Goal: Information Seeking & Learning: Learn about a topic

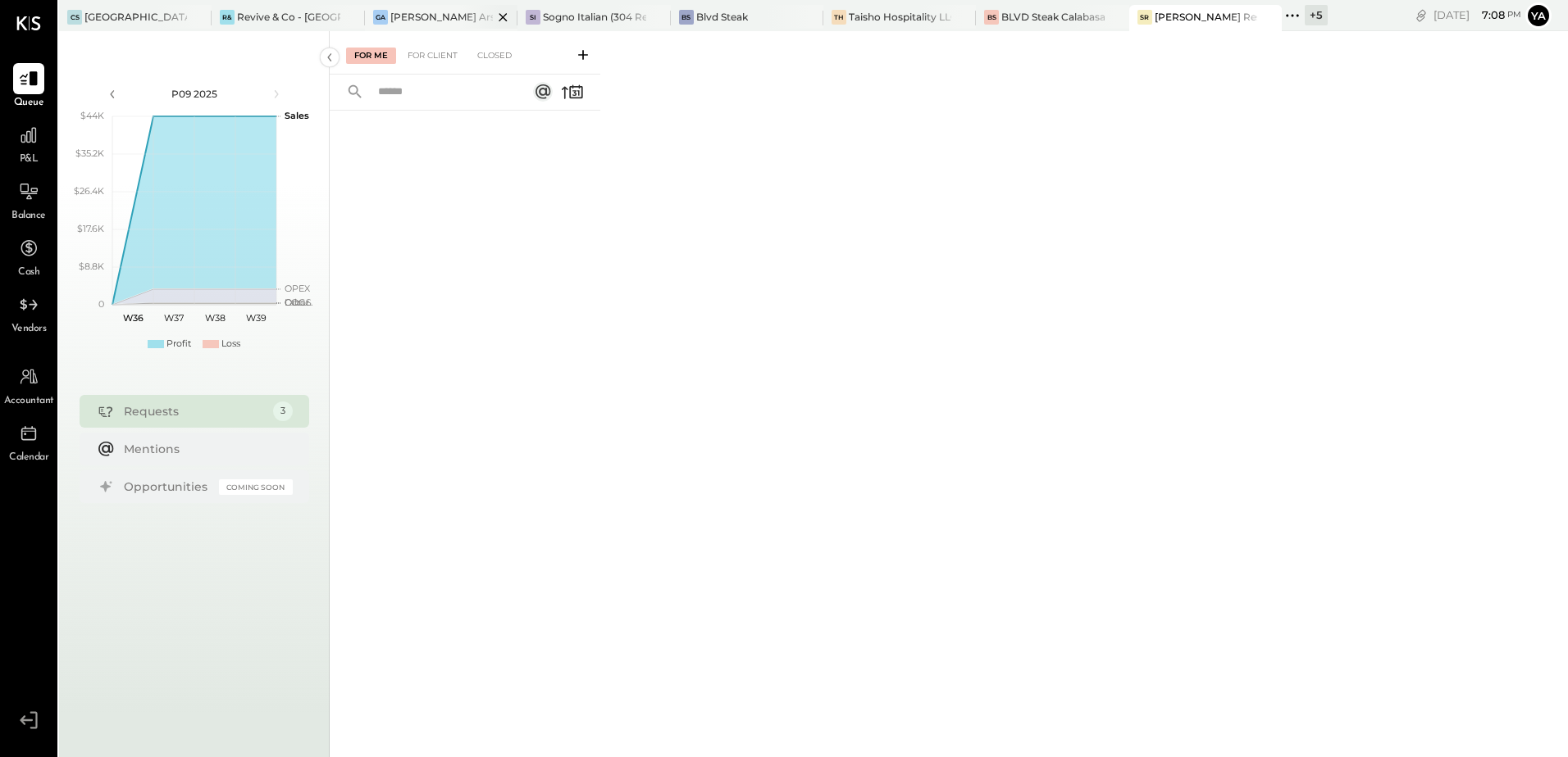
click at [430, 10] on div "[PERSON_NAME] Arso" at bounding box center [442, 17] width 103 height 14
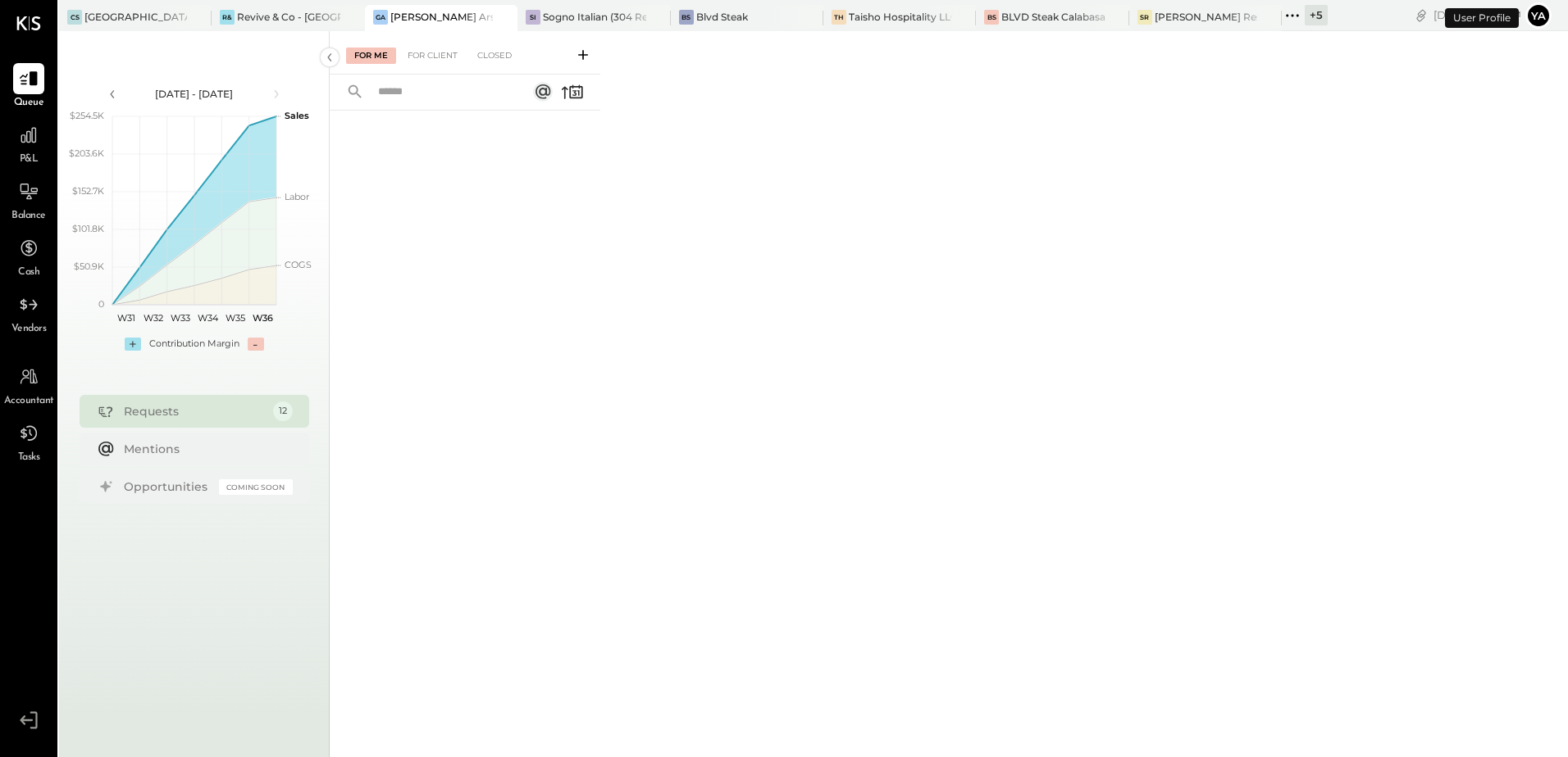
click at [29, 155] on span "P&L" at bounding box center [29, 160] width 19 height 15
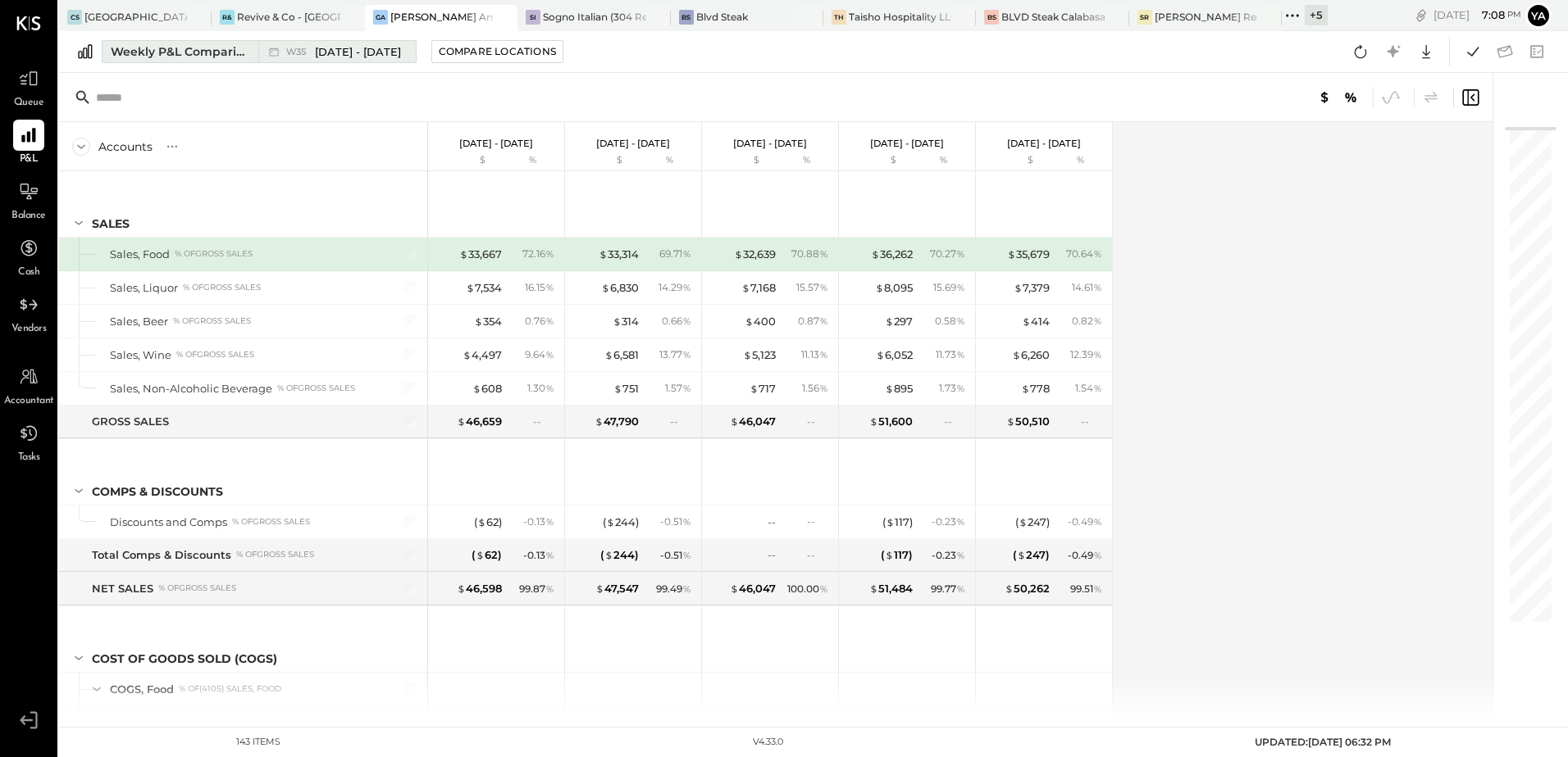
click at [208, 47] on div "Weekly P&L Comparison" at bounding box center [180, 51] width 138 height 17
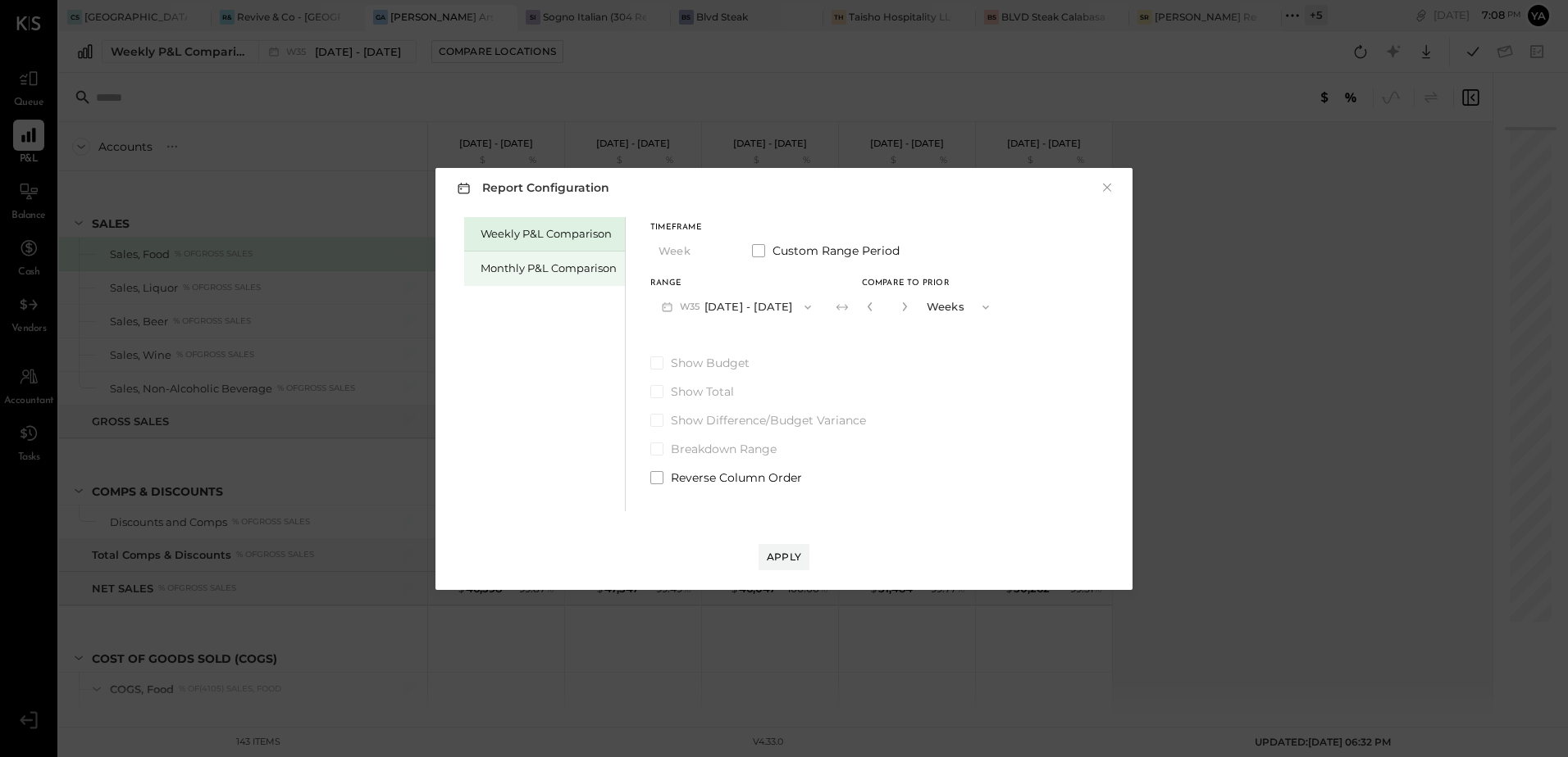
click at [551, 272] on div "Monthly P&L Comparison" at bounding box center [549, 268] width 136 height 16
click at [761, 308] on button "M09 [DATE] - [DATE]" at bounding box center [737, 306] width 173 height 31
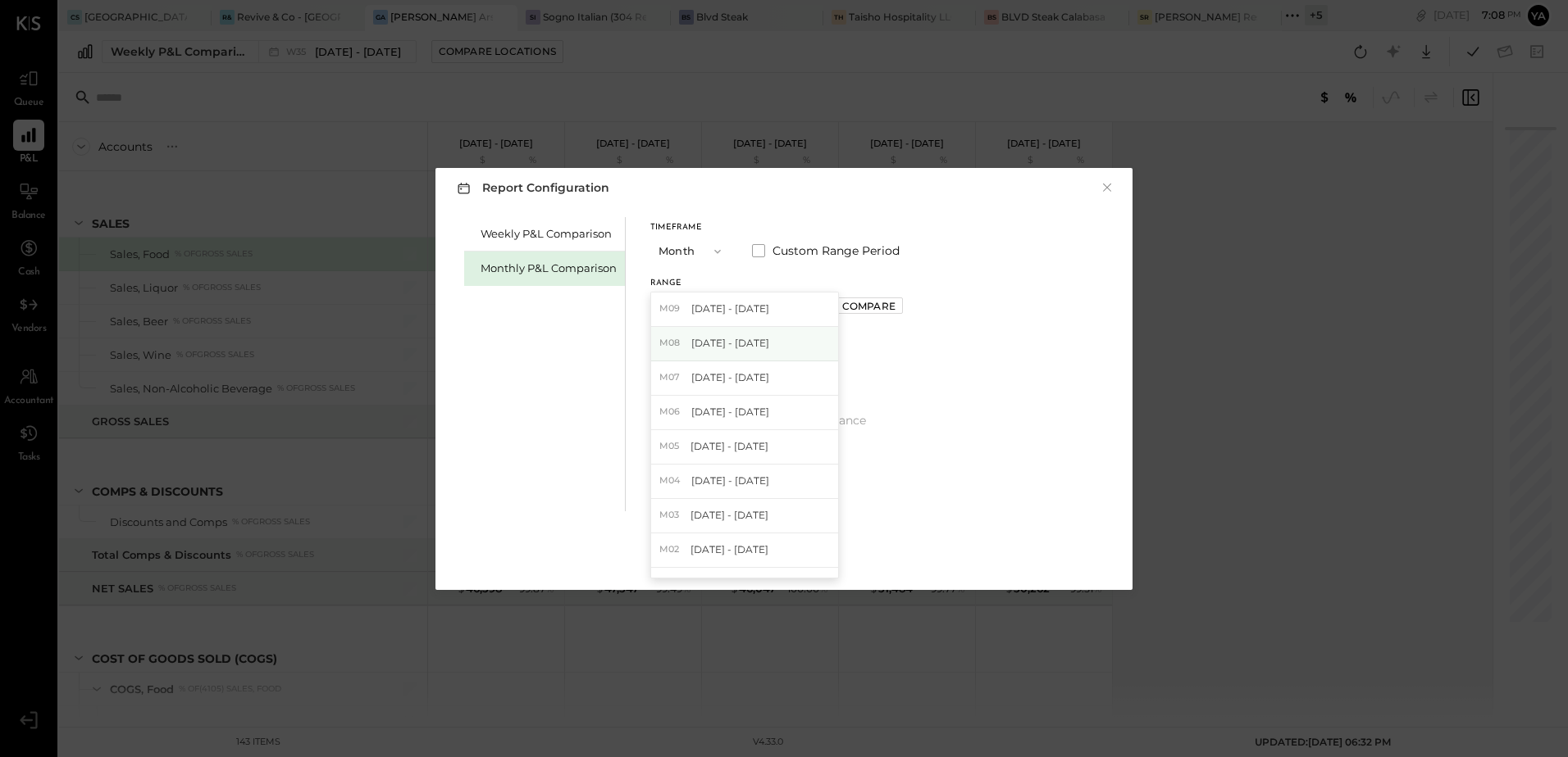
click at [743, 347] on span "[DATE] - [DATE]" at bounding box center [730, 343] width 78 height 14
click at [791, 550] on div "Apply" at bounding box center [784, 557] width 35 height 14
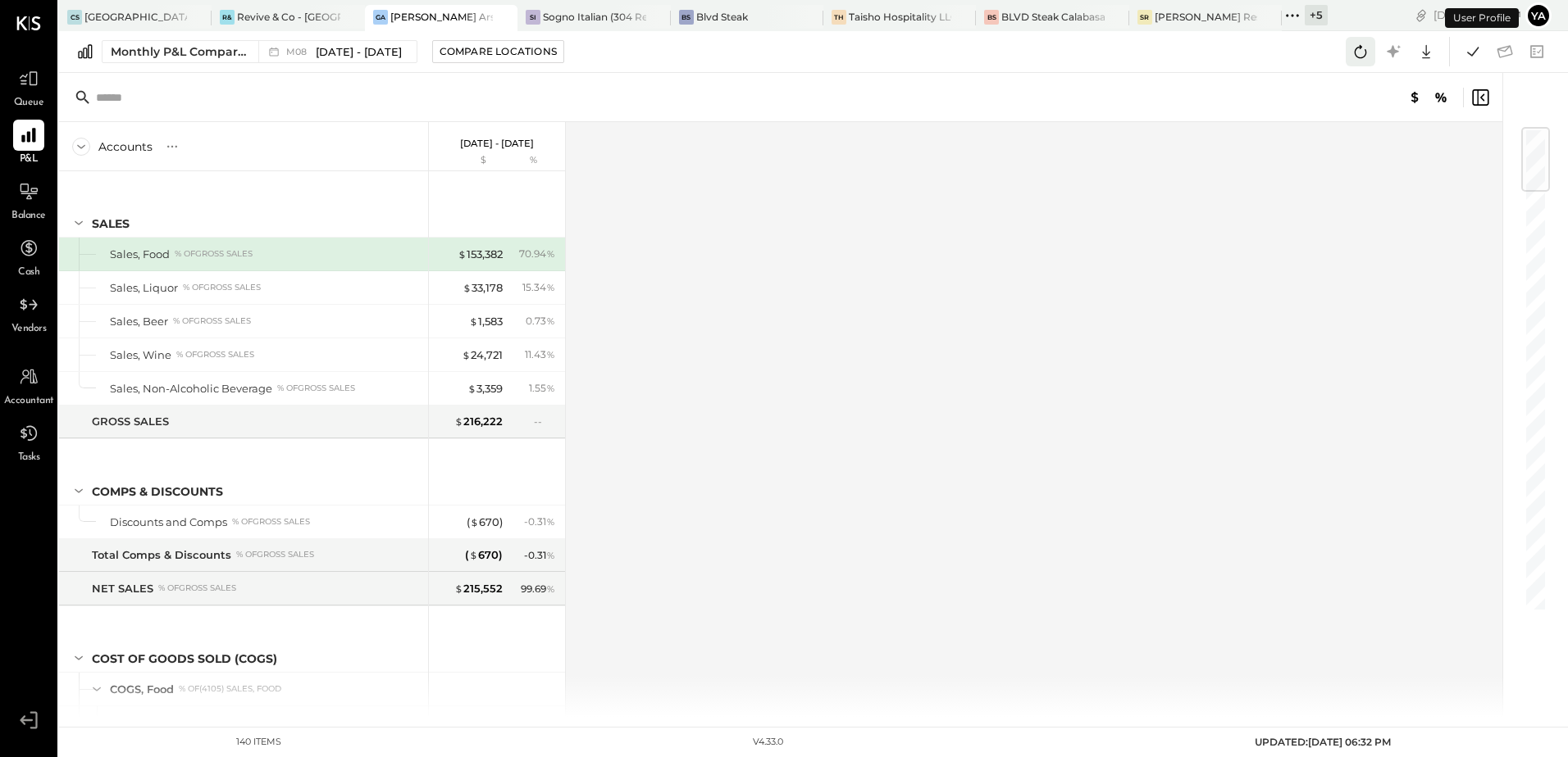
click at [1349, 55] on button at bounding box center [1361, 52] width 30 height 30
click at [1476, 48] on icon at bounding box center [1473, 51] width 22 height 22
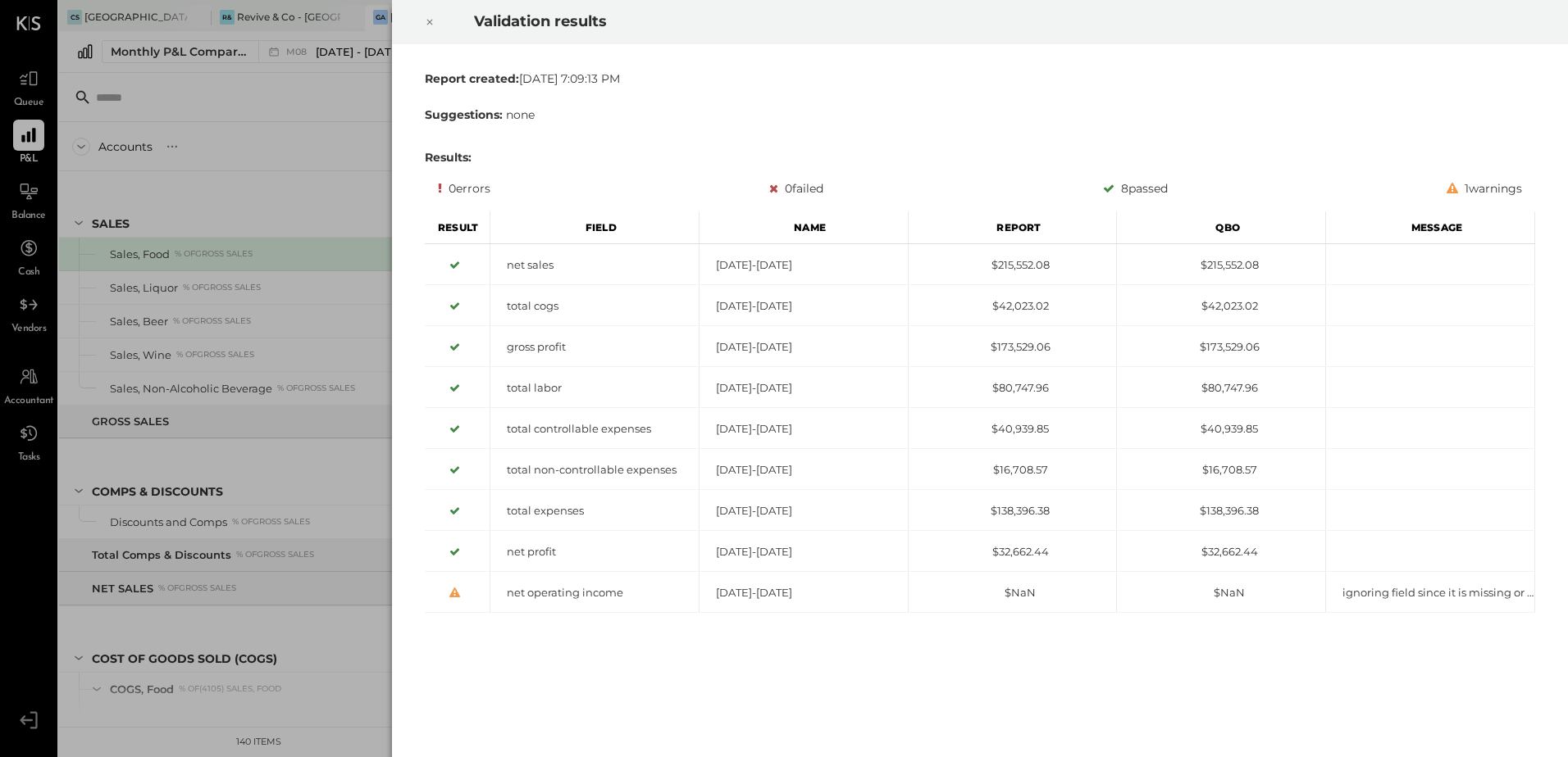
click at [425, 23] on icon at bounding box center [429, 22] width 10 height 20
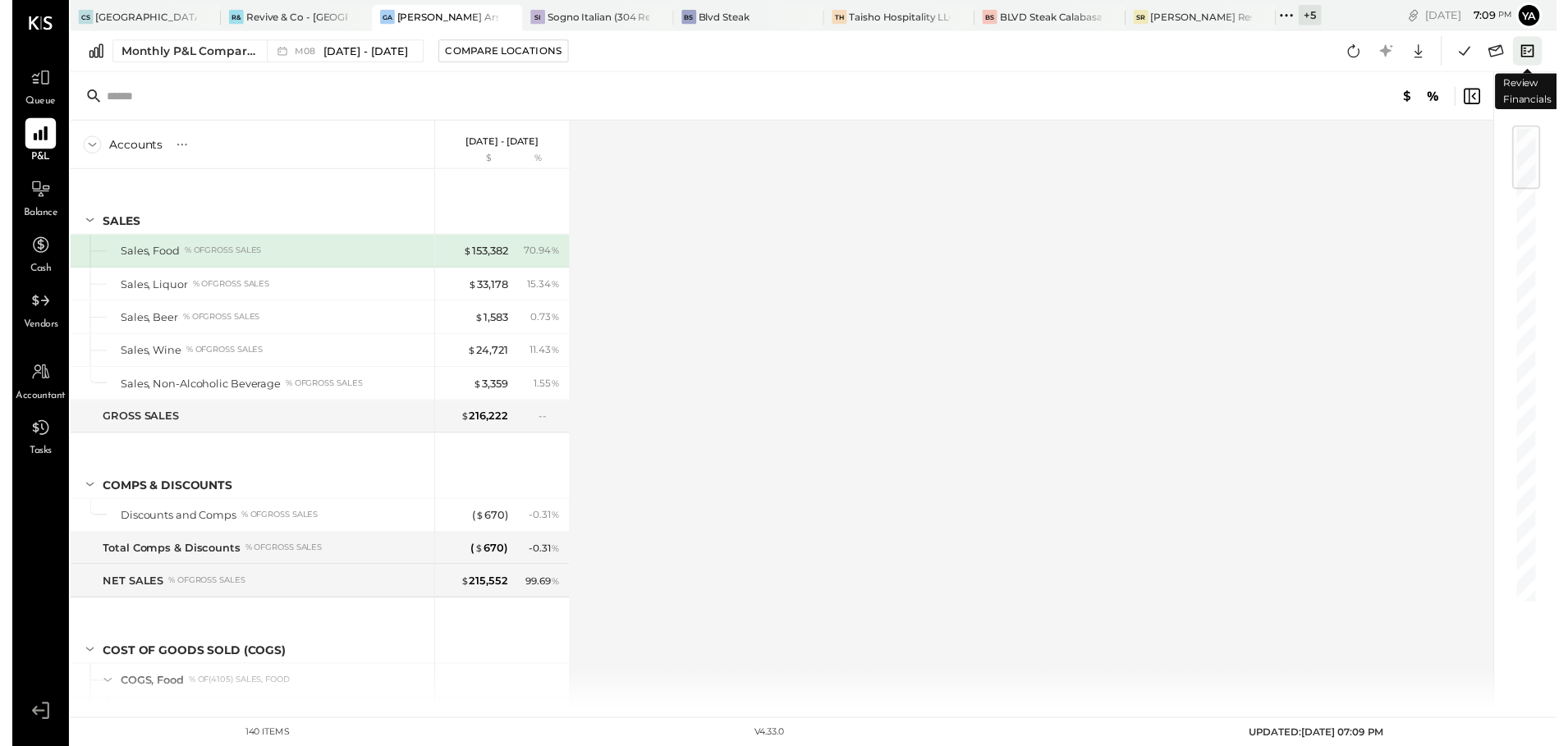
click at [1546, 56] on icon at bounding box center [1538, 51] width 22 height 22
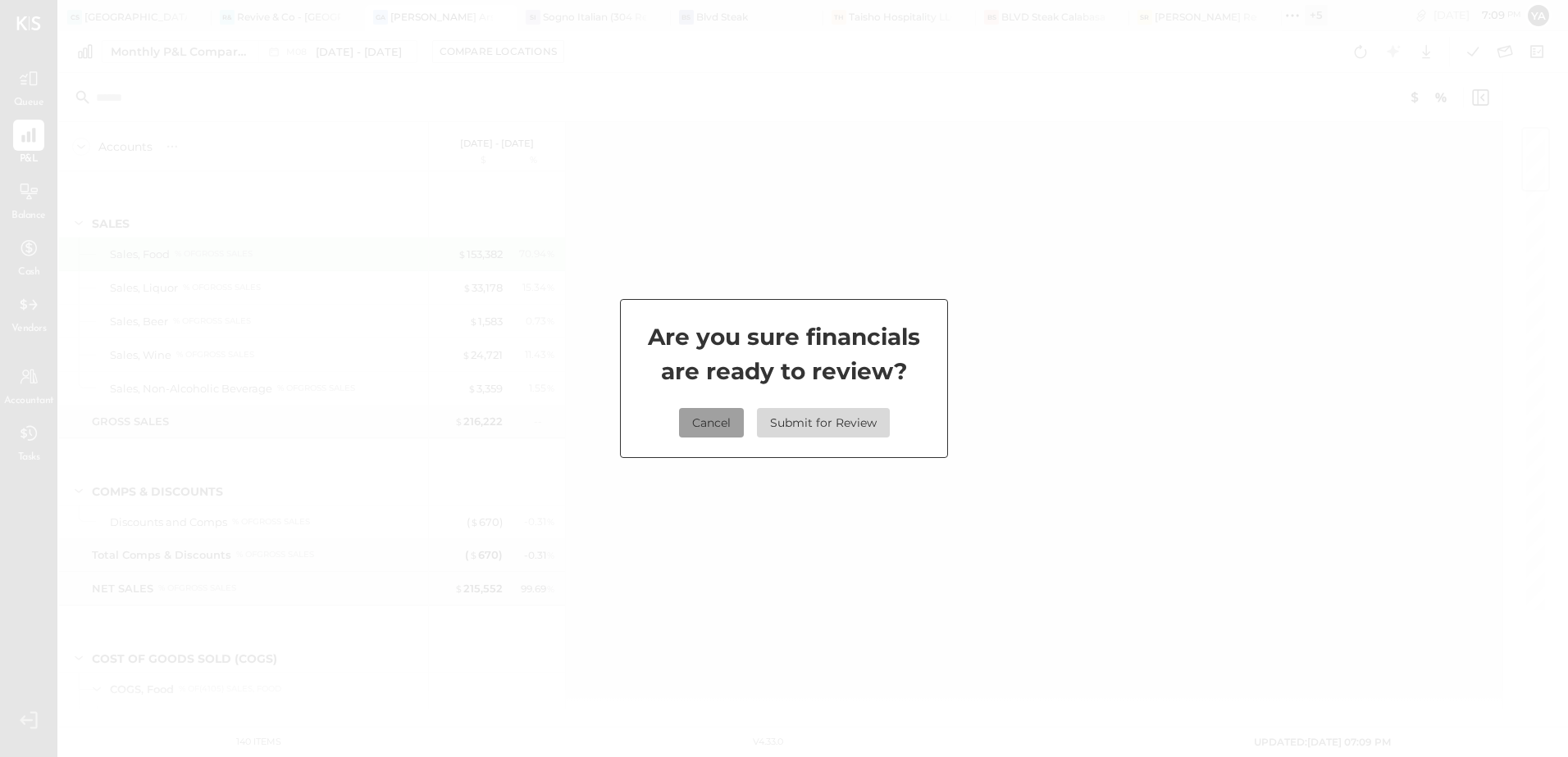
click at [692, 428] on button "Cancel" at bounding box center [711, 423] width 65 height 30
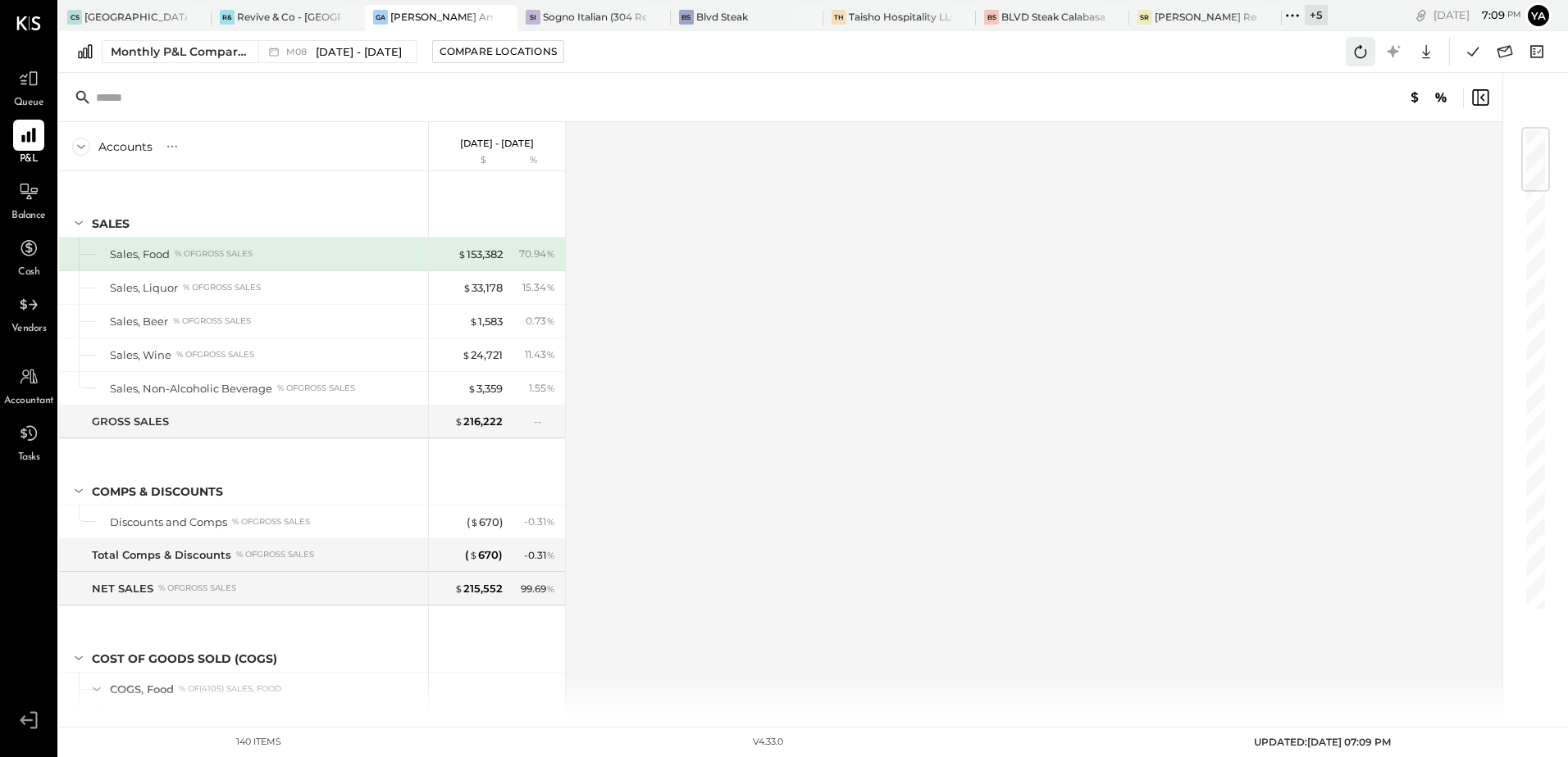
click at [1358, 56] on icon at bounding box center [1360, 51] width 22 height 22
click at [1468, 60] on icon at bounding box center [1473, 51] width 22 height 22
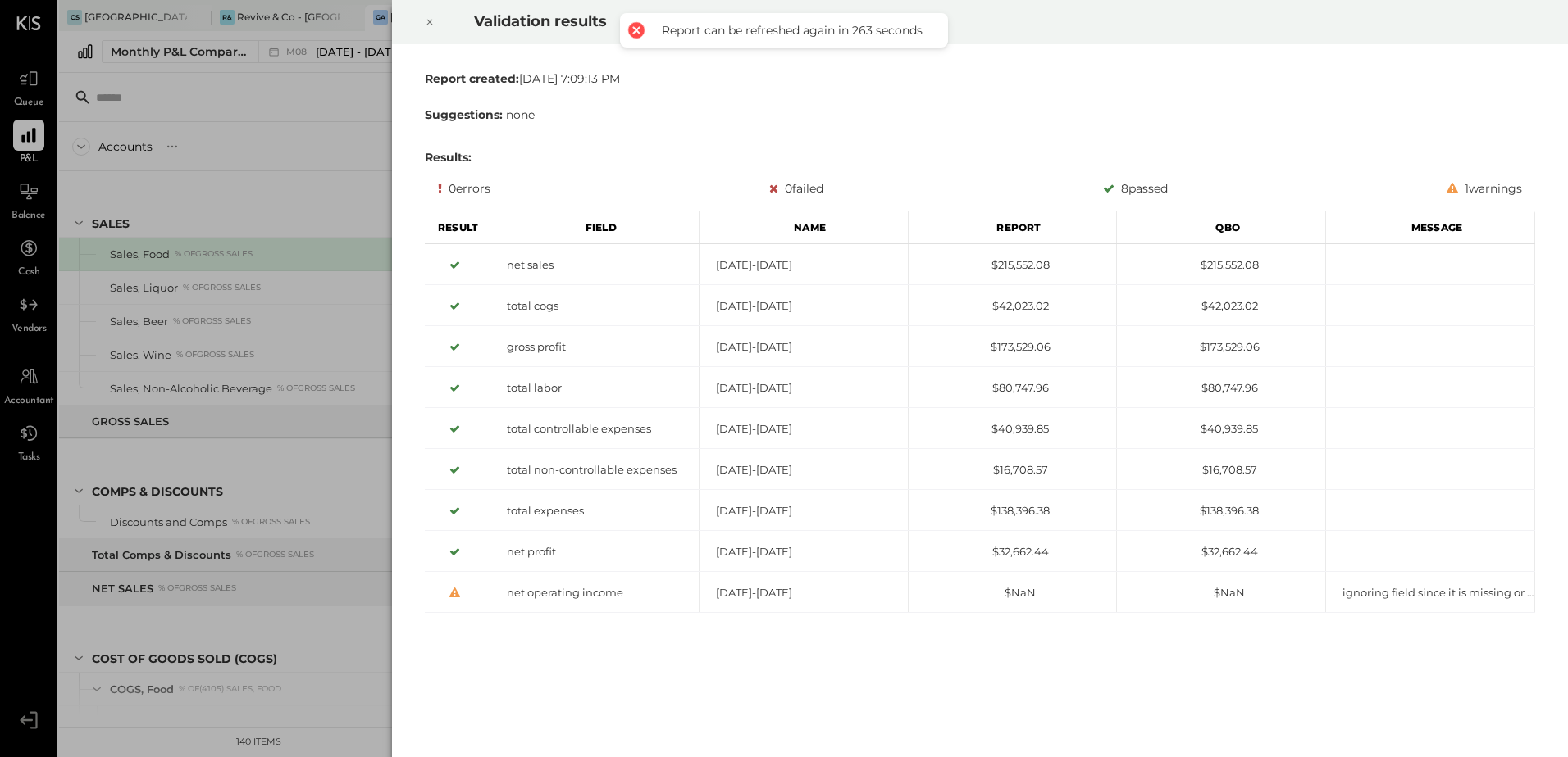
click at [430, 27] on icon at bounding box center [429, 22] width 10 height 20
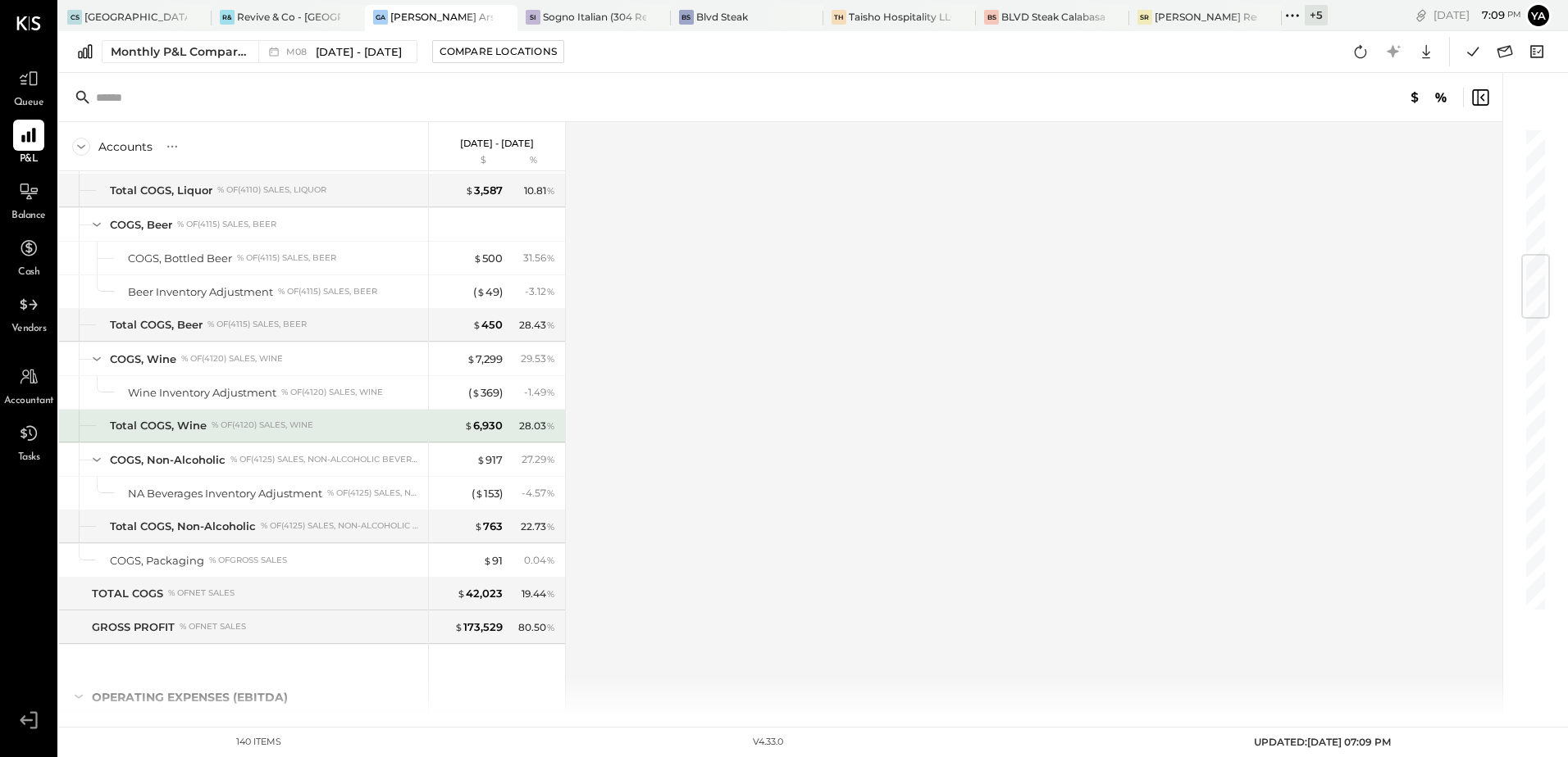
scroll to position [1147, 0]
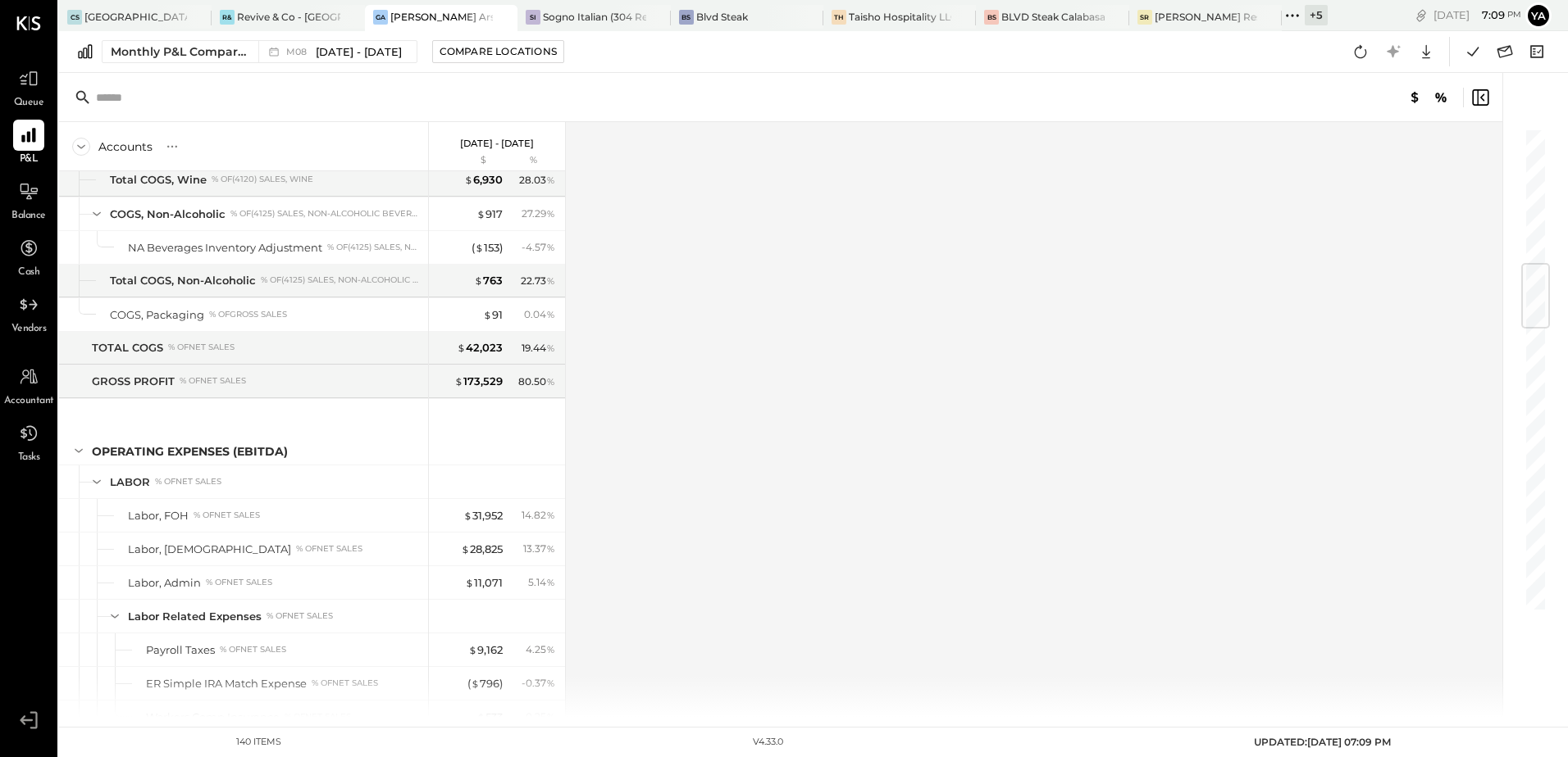
click at [1524, 584] on div at bounding box center [1526, 395] width 49 height 644
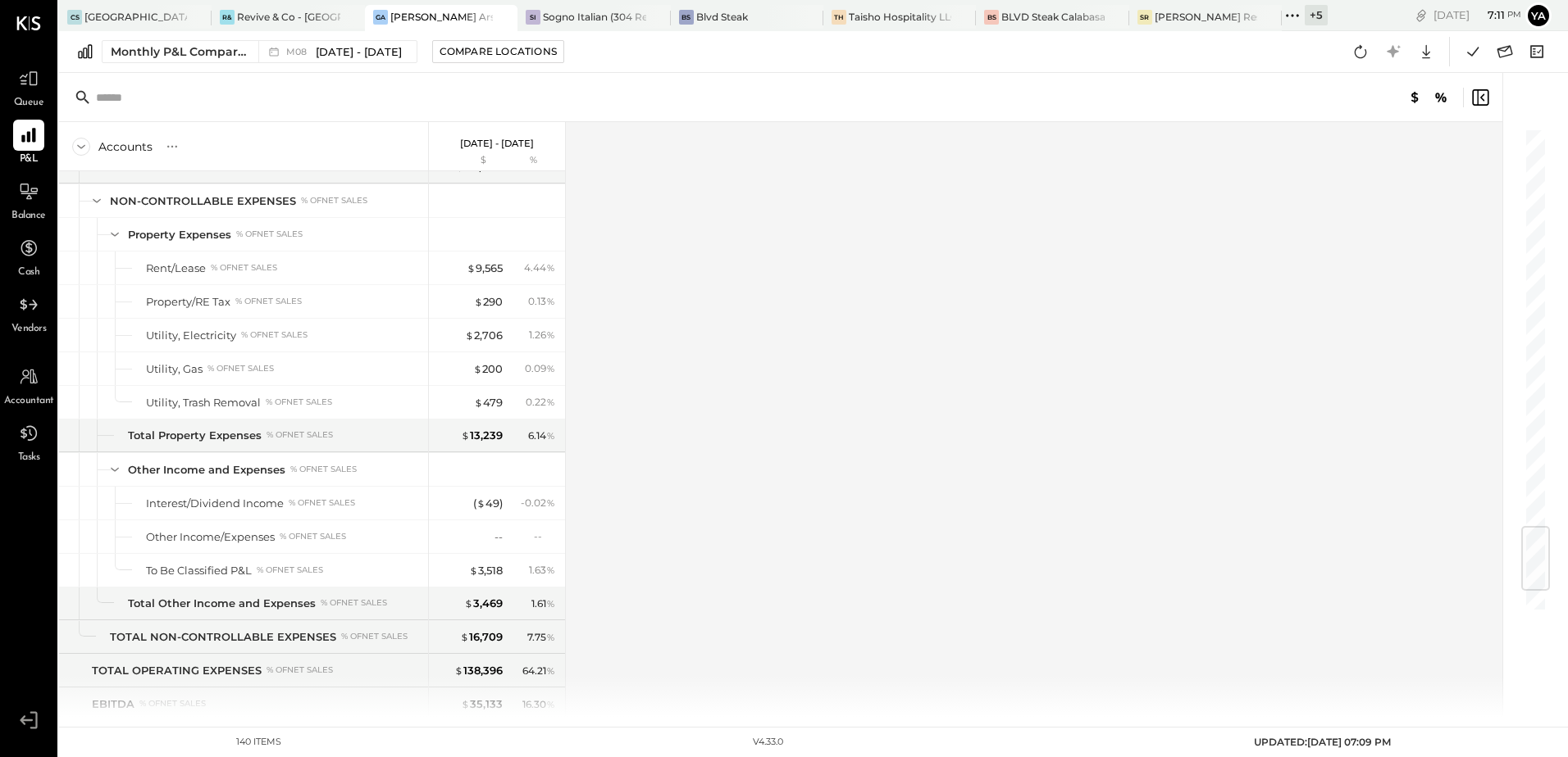
scroll to position [3522, 0]
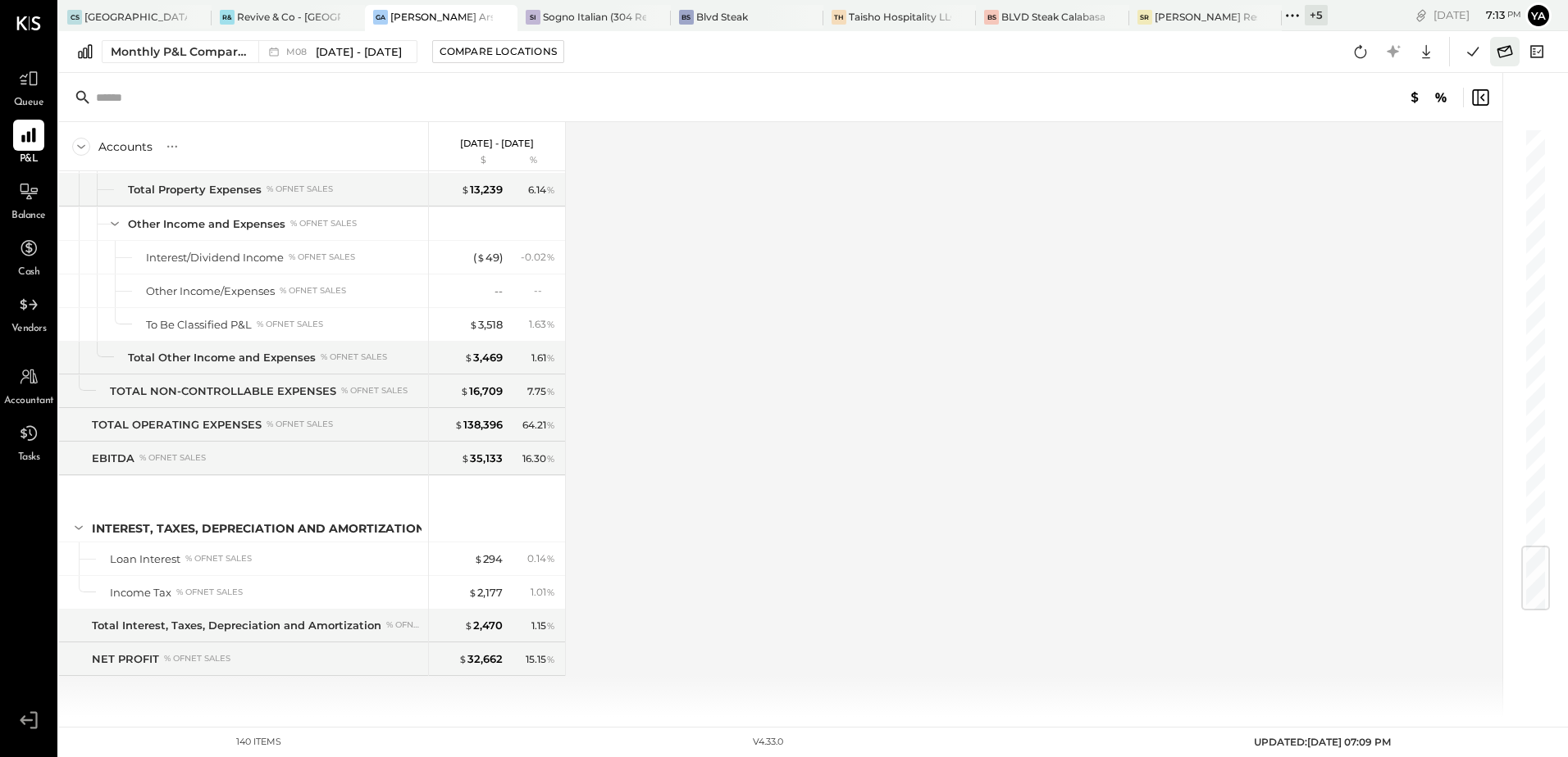
click at [1505, 51] on icon at bounding box center [1505, 51] width 22 height 22
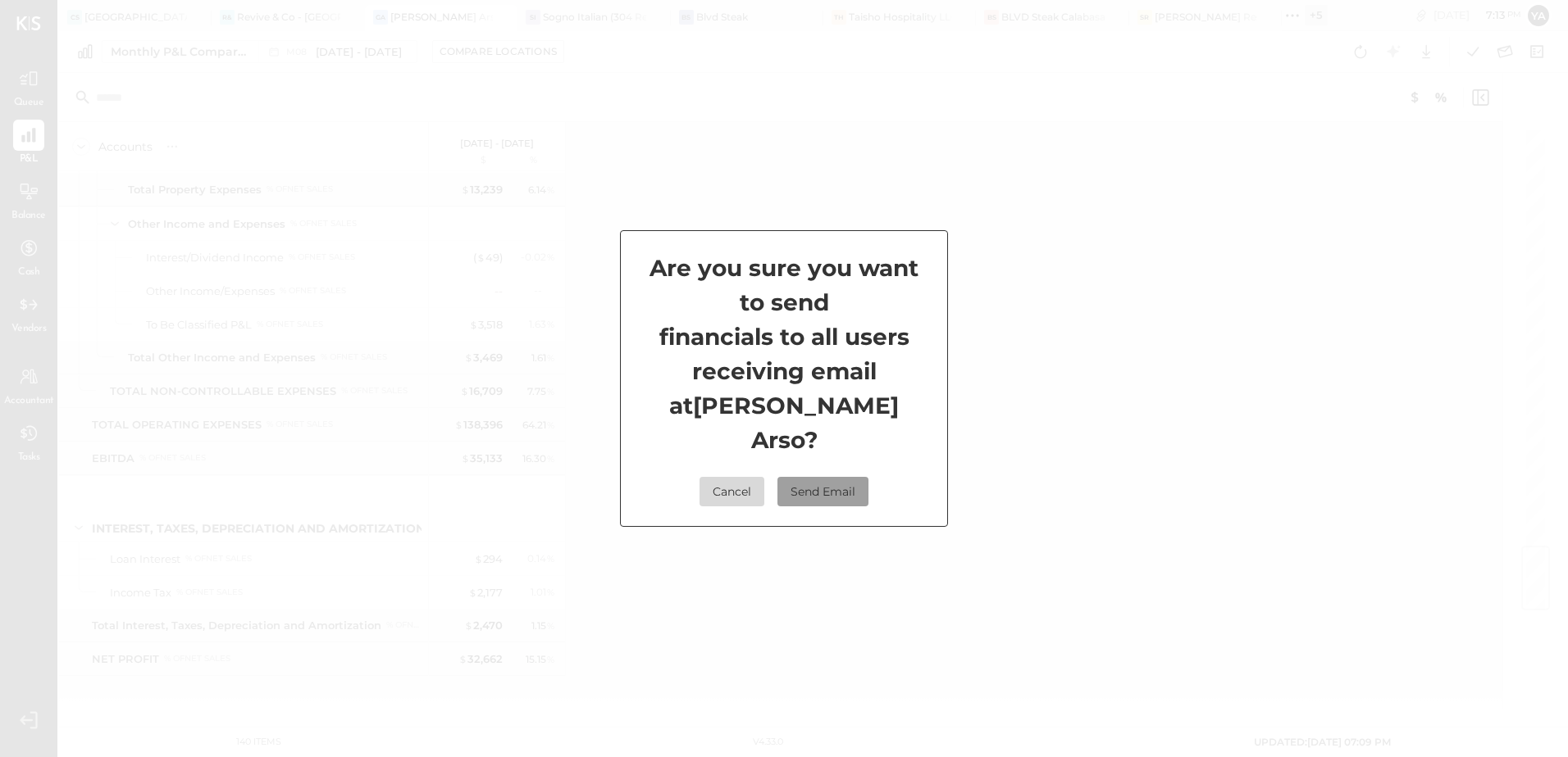
click at [819, 477] on button "Send Email" at bounding box center [823, 492] width 91 height 30
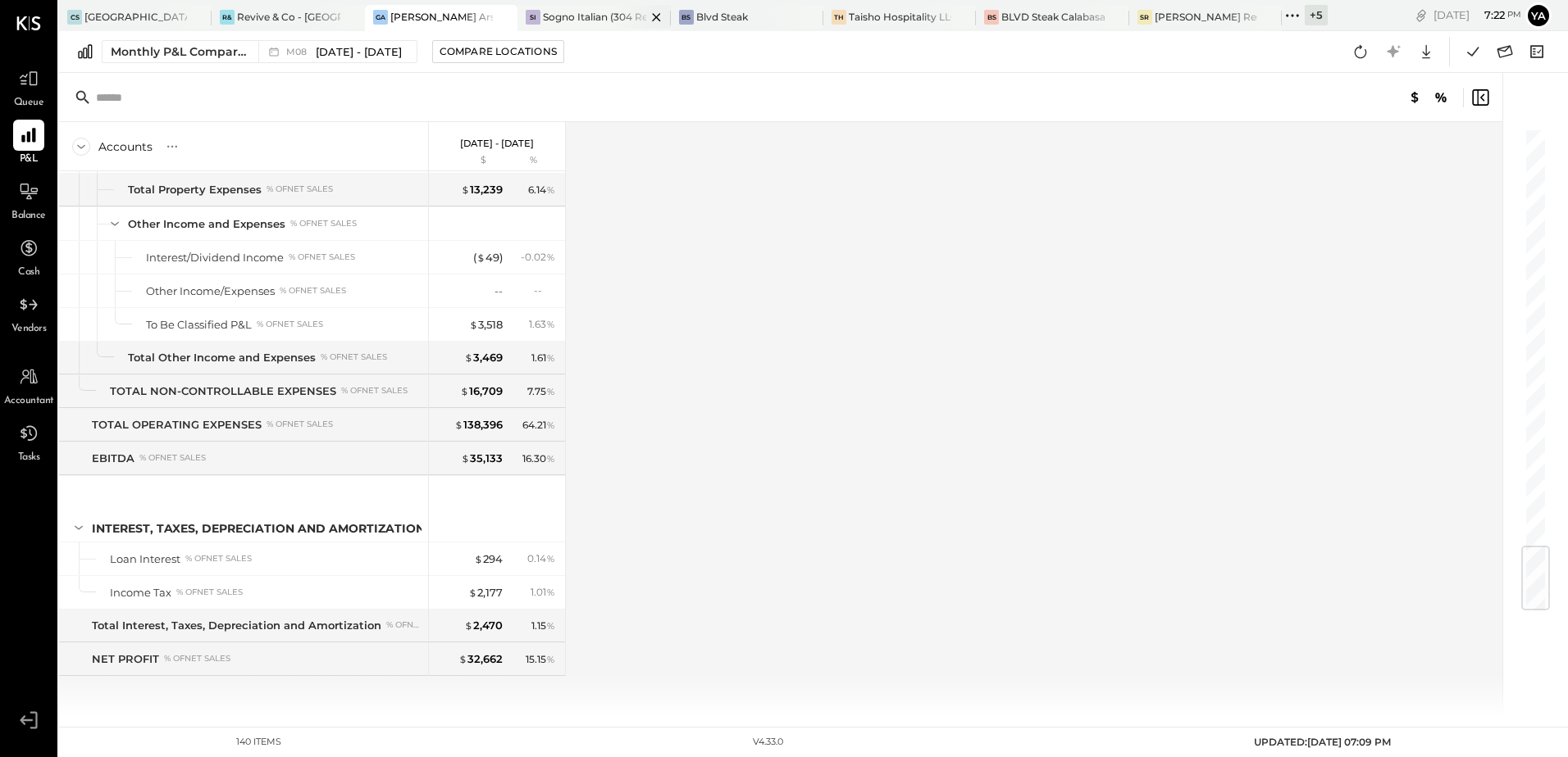
click at [586, 12] on div "Sogno Italian (304 Restaurant)" at bounding box center [594, 17] width 103 height 14
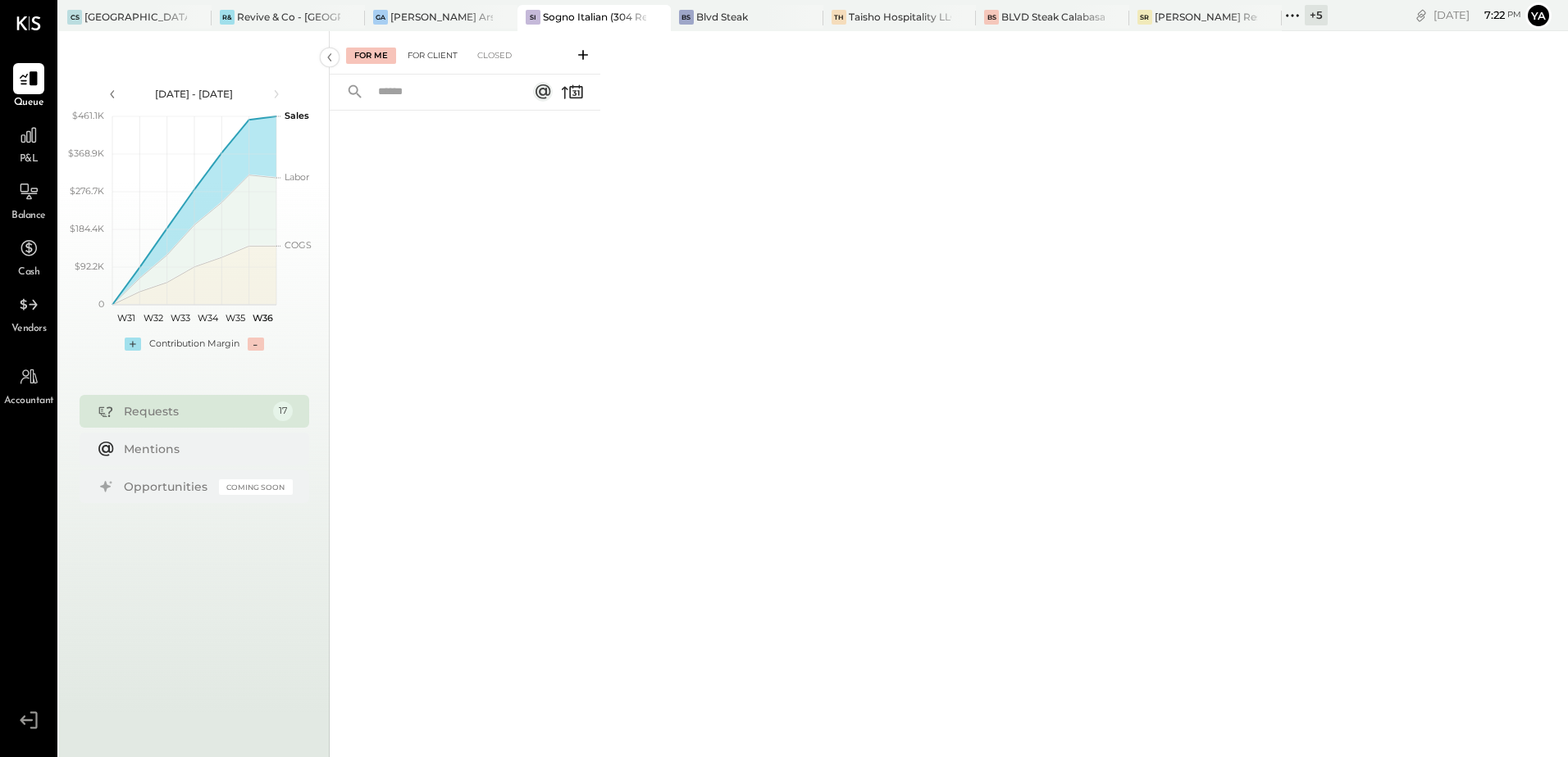
click at [421, 60] on div "For Client" at bounding box center [433, 55] width 66 height 17
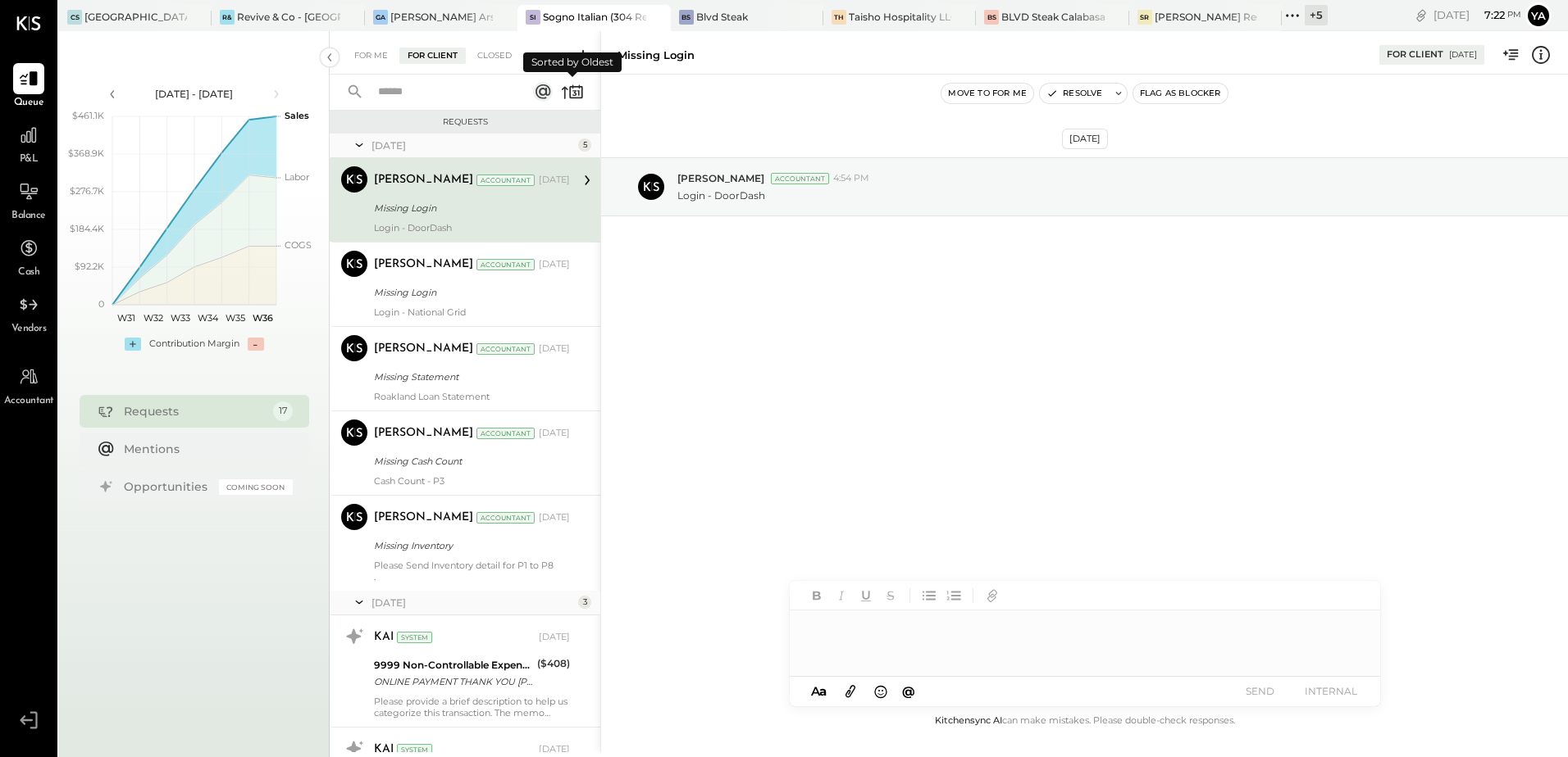
click at [576, 98] on icon at bounding box center [576, 92] width 13 height 12
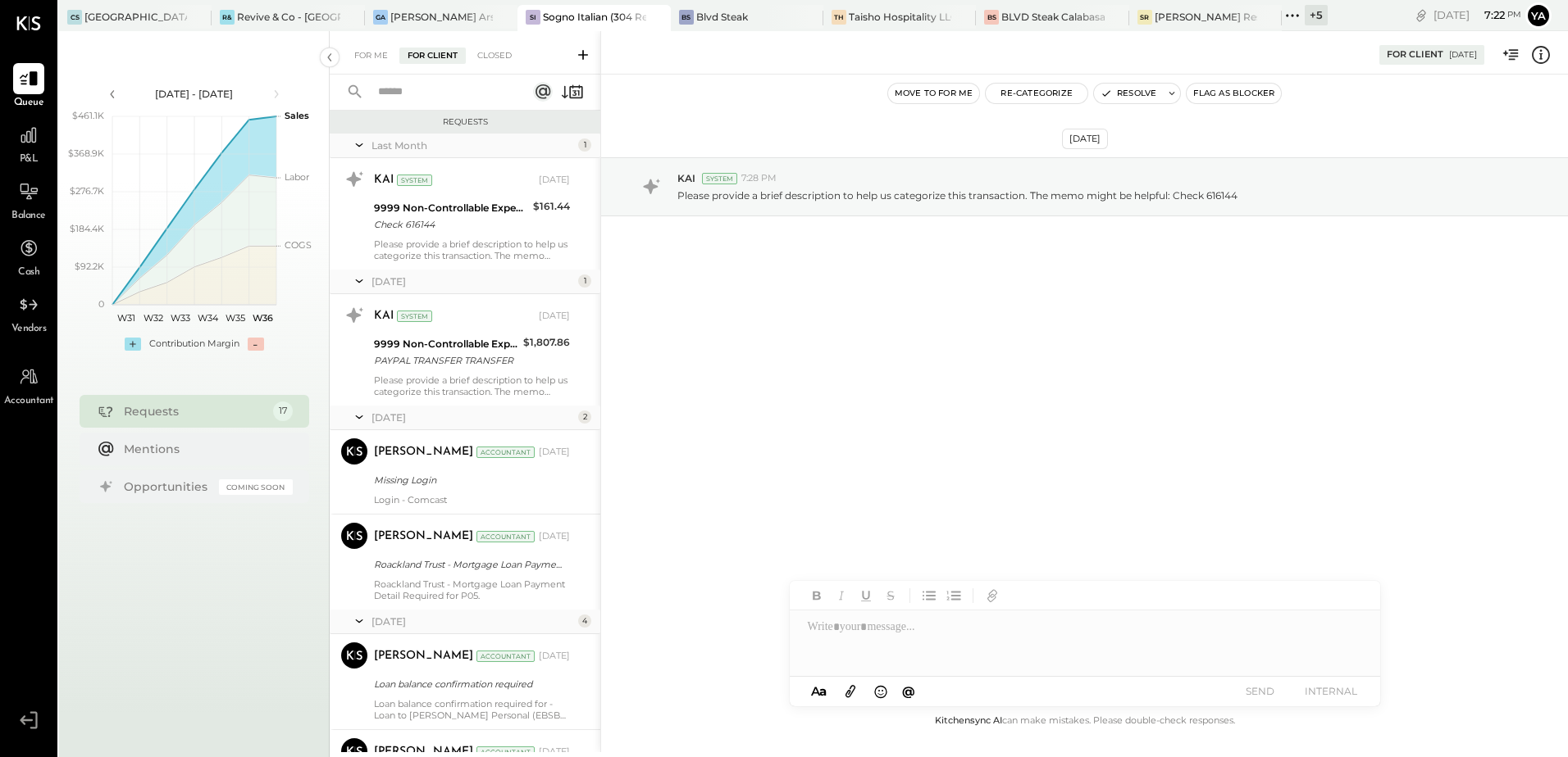
click at [498, 43] on div "For Me For Client Closed" at bounding box center [465, 53] width 270 height 43
click at [28, 157] on span "P&L" at bounding box center [29, 160] width 19 height 15
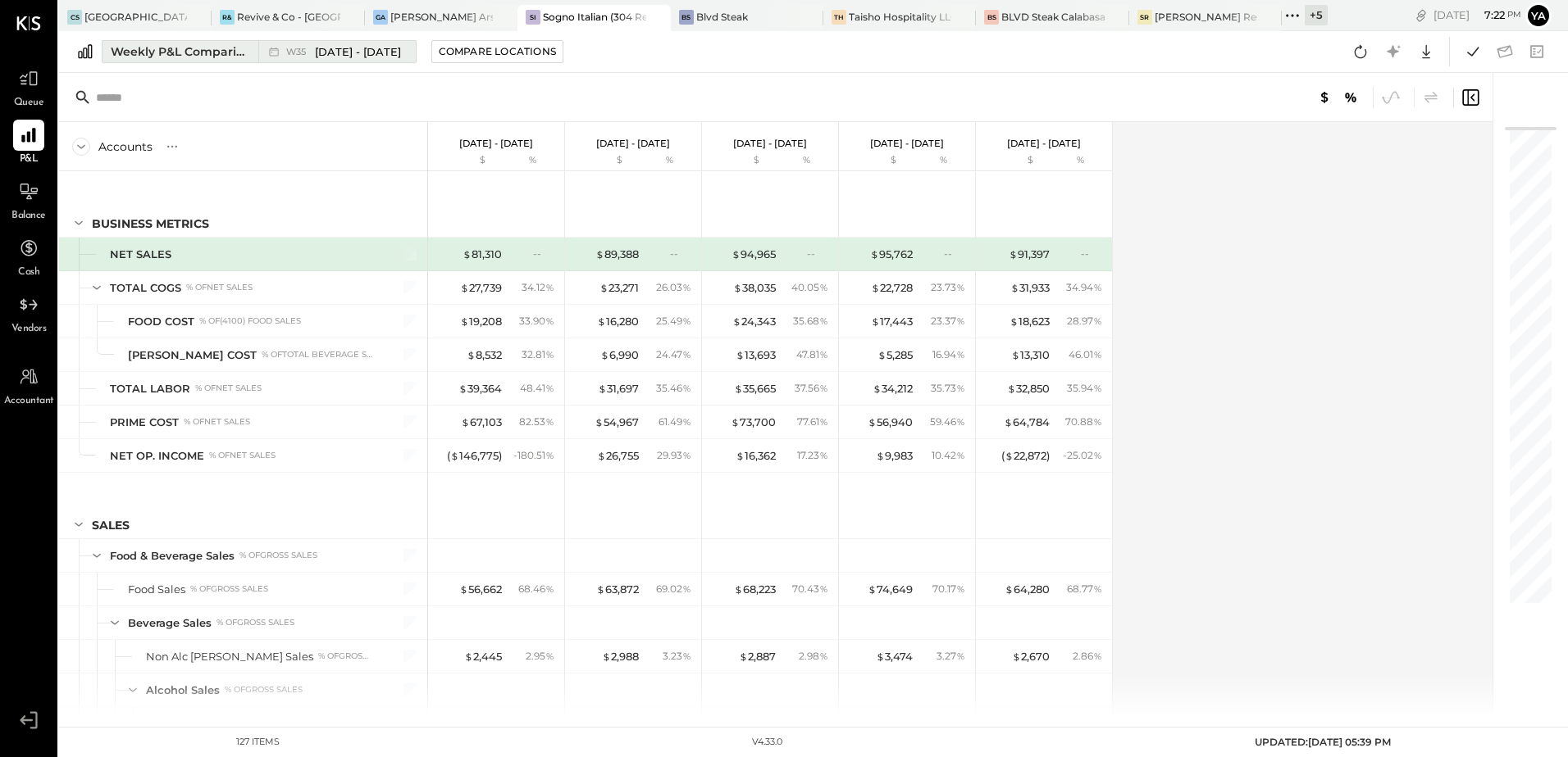
click at [143, 51] on div "Weekly P&L Comparison" at bounding box center [180, 51] width 138 height 17
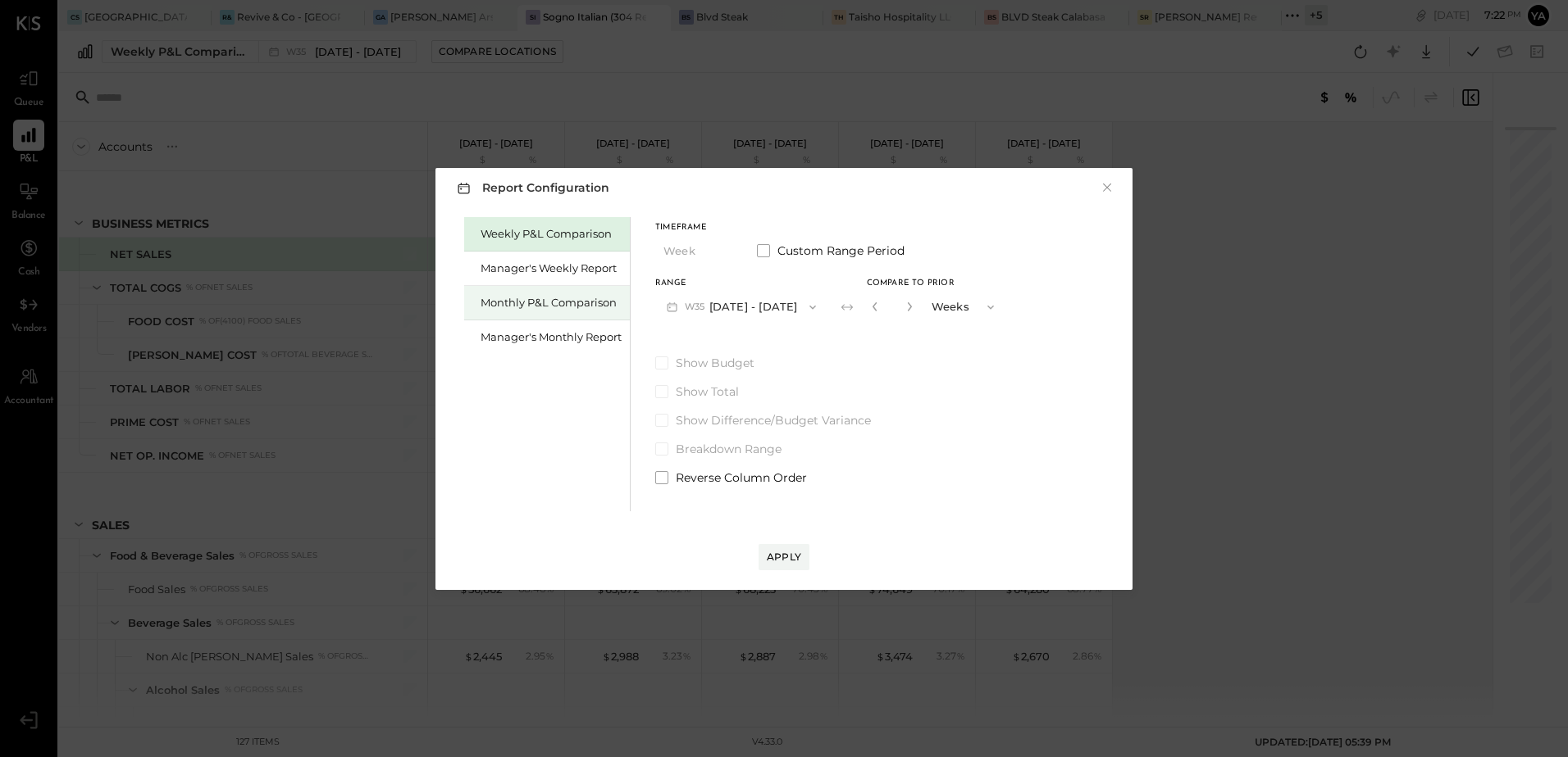
click at [580, 309] on div "Monthly P&L Comparison" at bounding box center [551, 302] width 141 height 16
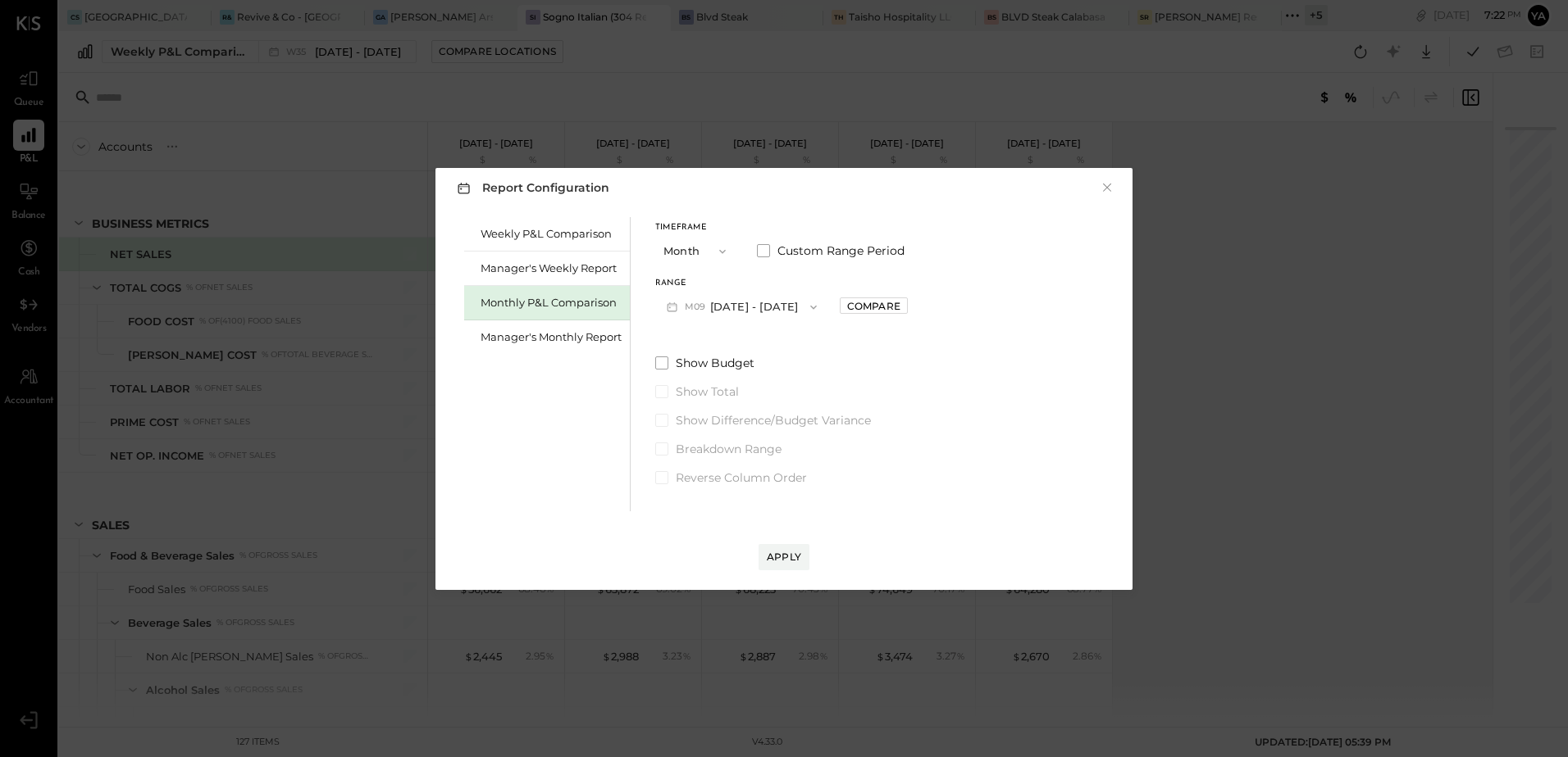
click at [766, 301] on button "M09 [DATE] - [DATE]" at bounding box center [741, 306] width 173 height 31
click at [754, 342] on span "[DATE] - [DATE]" at bounding box center [735, 343] width 78 height 14
click at [790, 563] on div "Apply" at bounding box center [784, 557] width 35 height 14
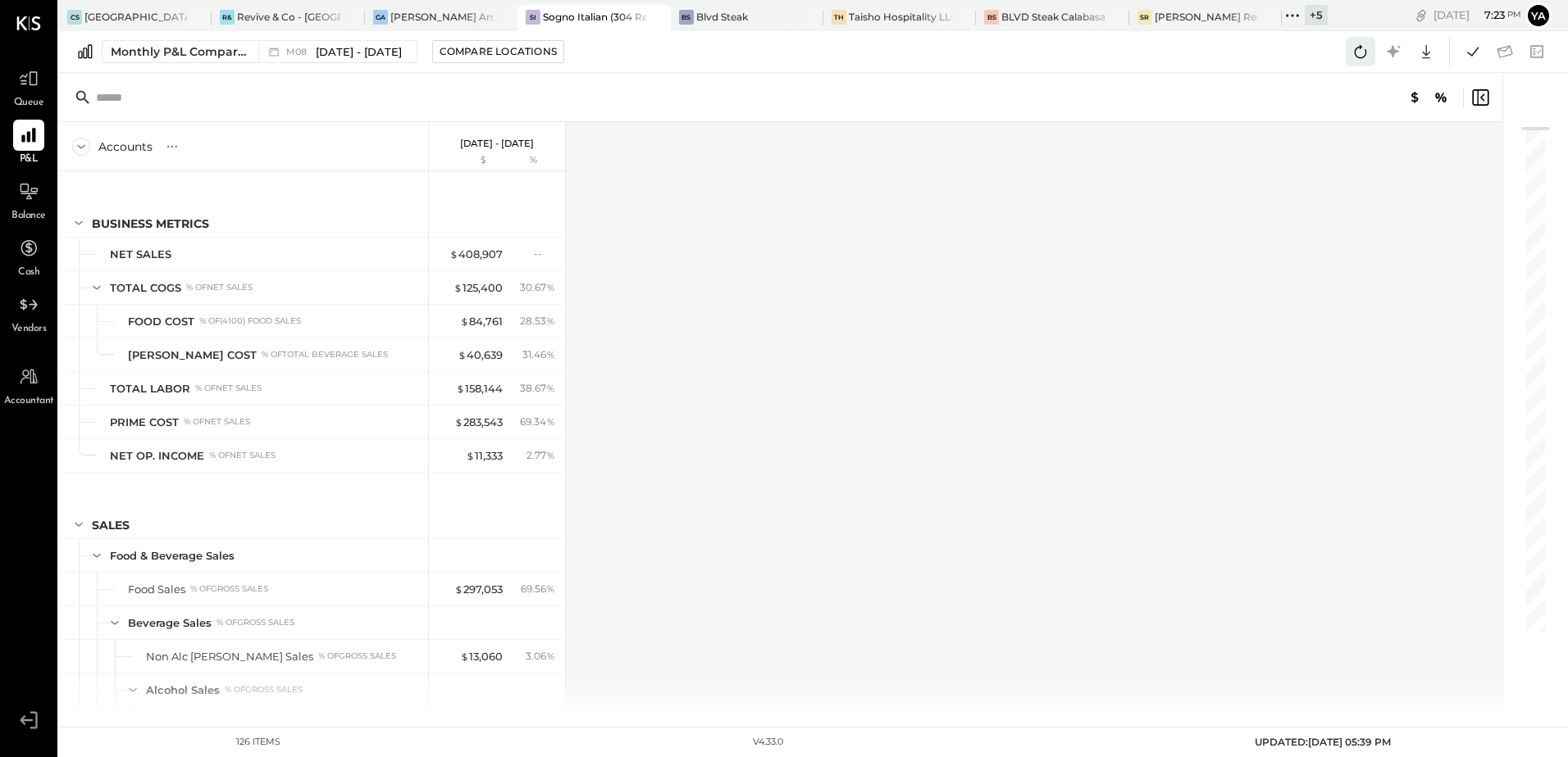
click at [1356, 51] on icon at bounding box center [1360, 51] width 22 height 22
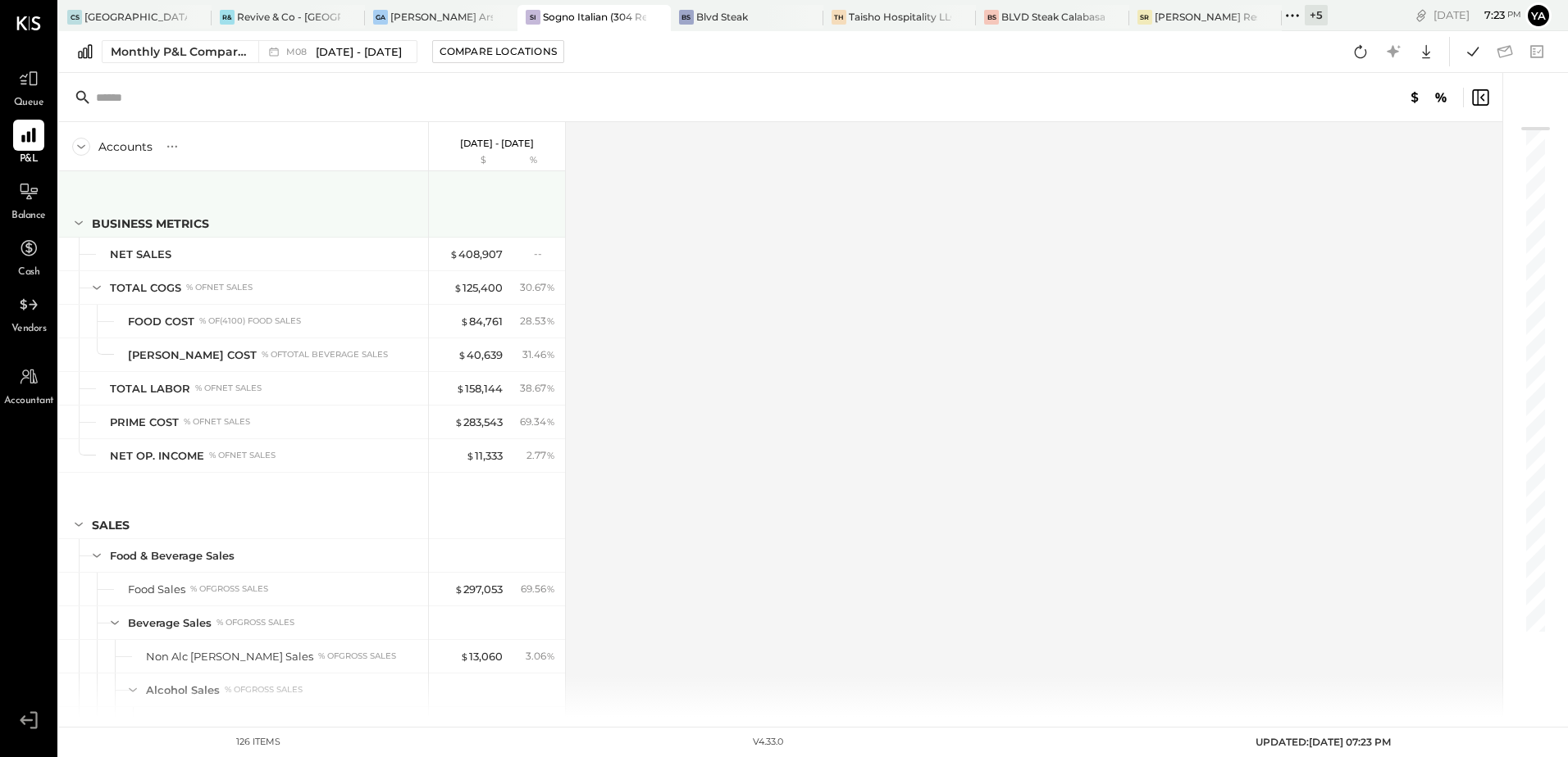
click at [78, 219] on icon at bounding box center [79, 223] width 18 height 18
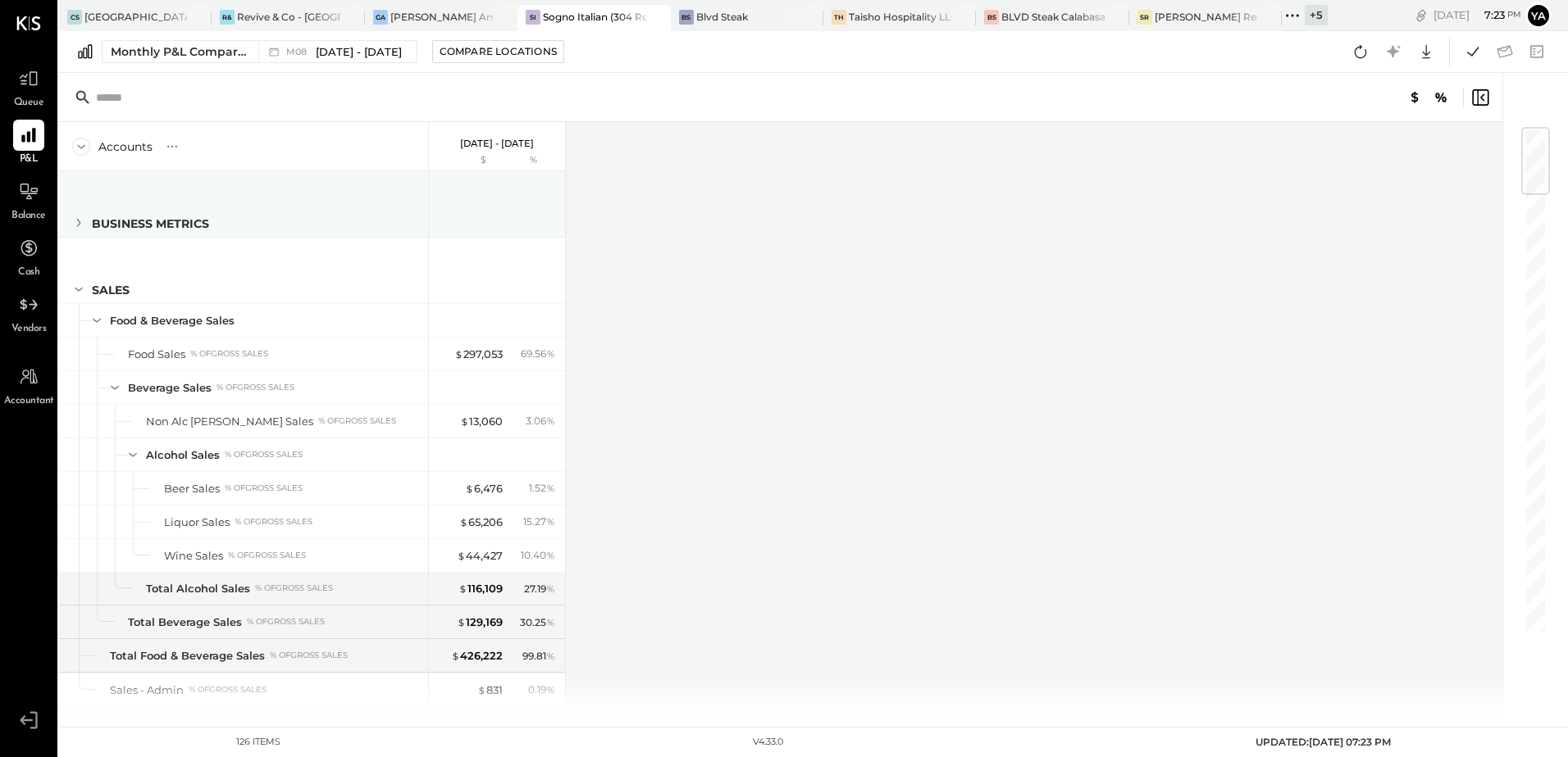
click at [81, 221] on icon at bounding box center [79, 223] width 18 height 18
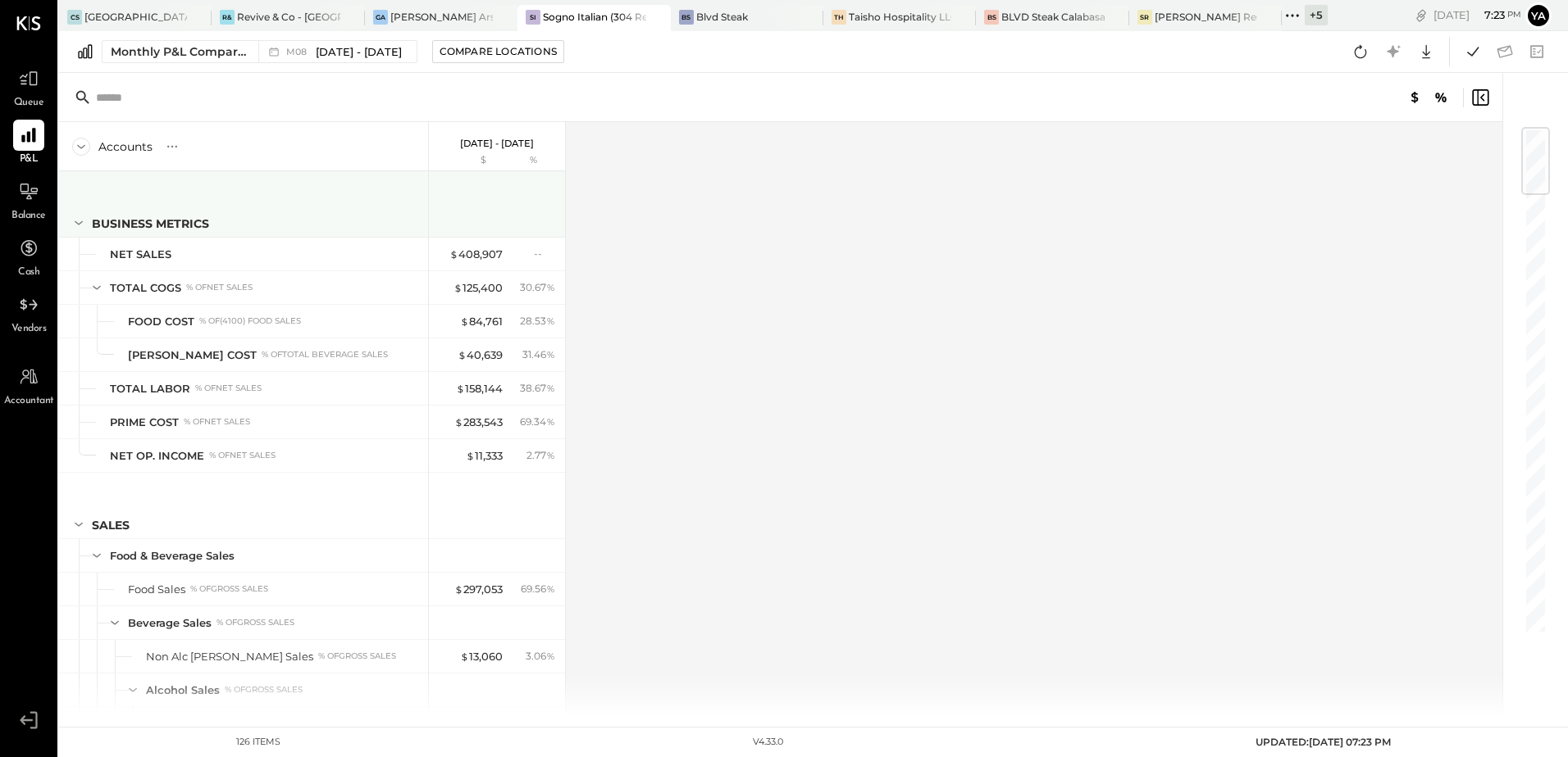
click at [81, 221] on icon at bounding box center [79, 223] width 18 height 18
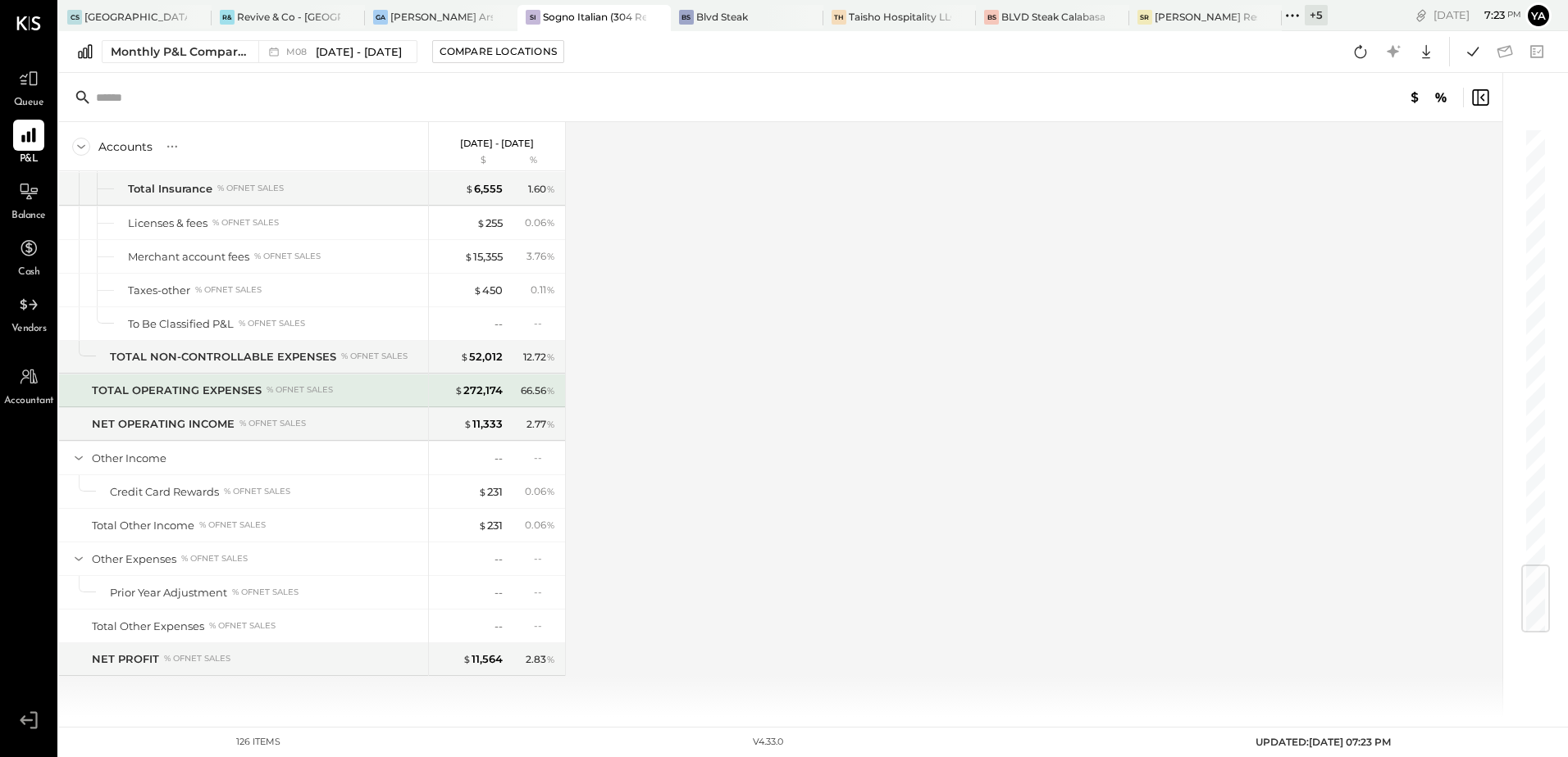
scroll to position [3488, 0]
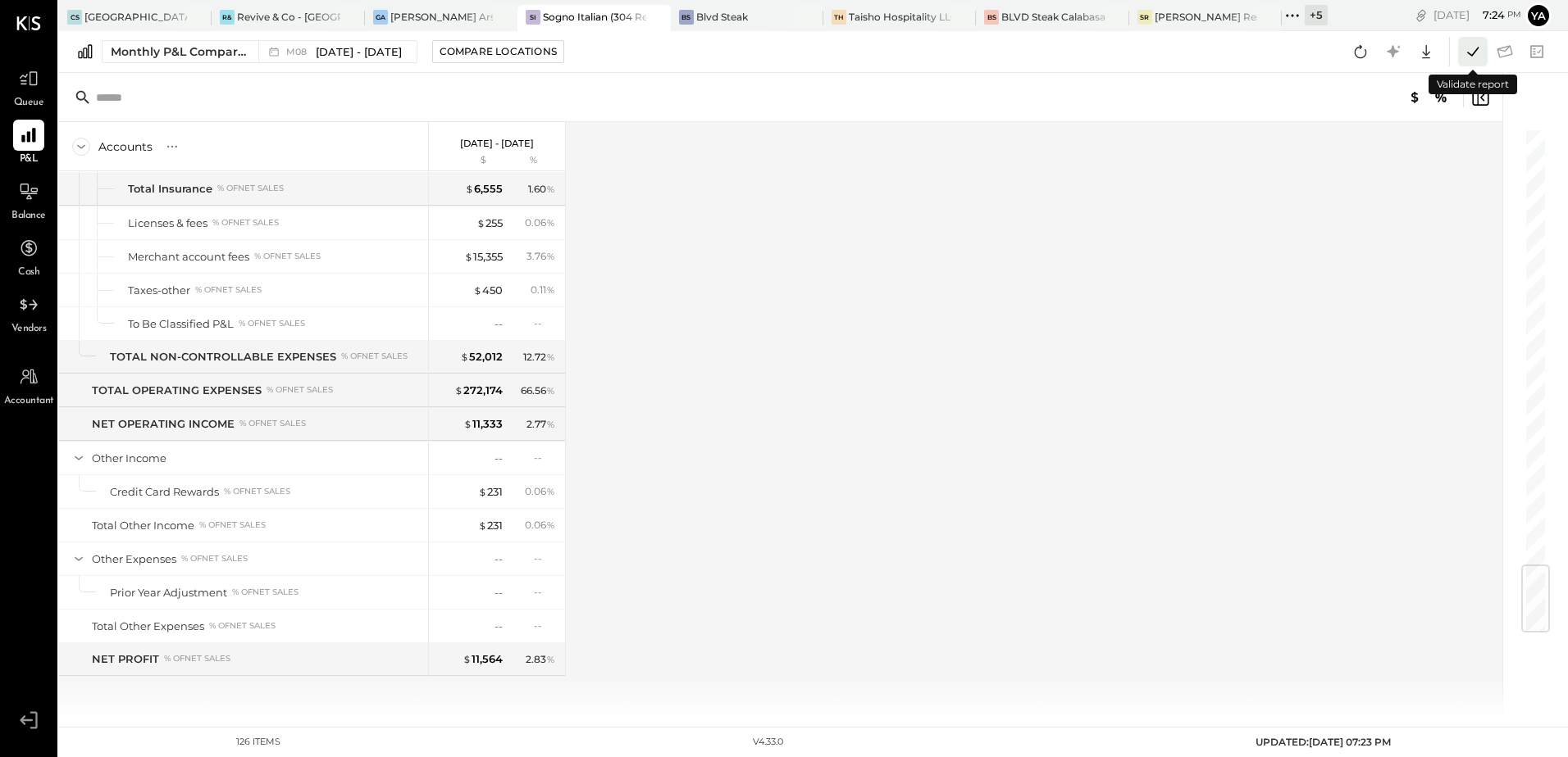
click at [1467, 50] on icon at bounding box center [1473, 51] width 22 height 22
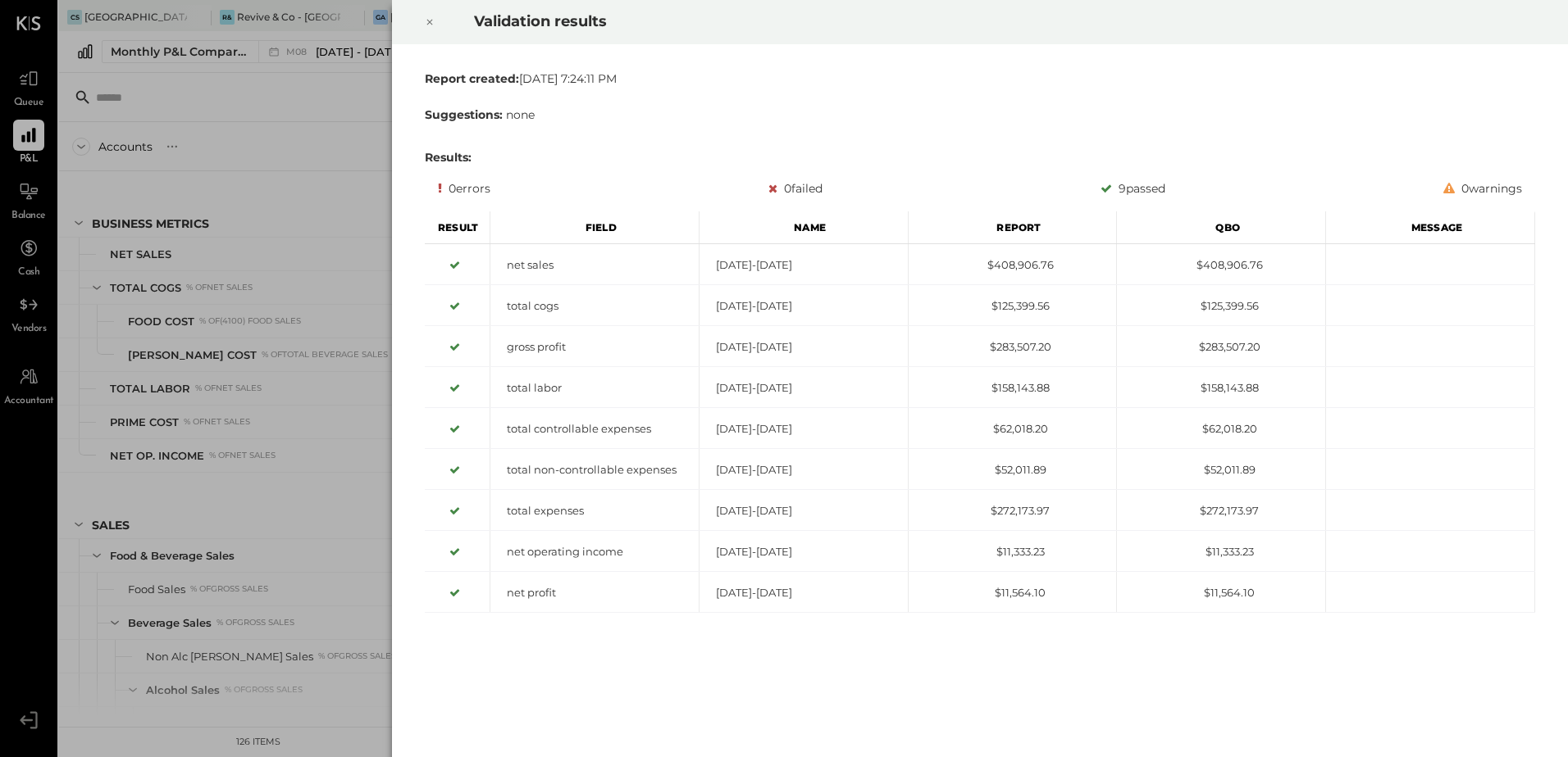
click at [426, 21] on icon at bounding box center [429, 22] width 10 height 20
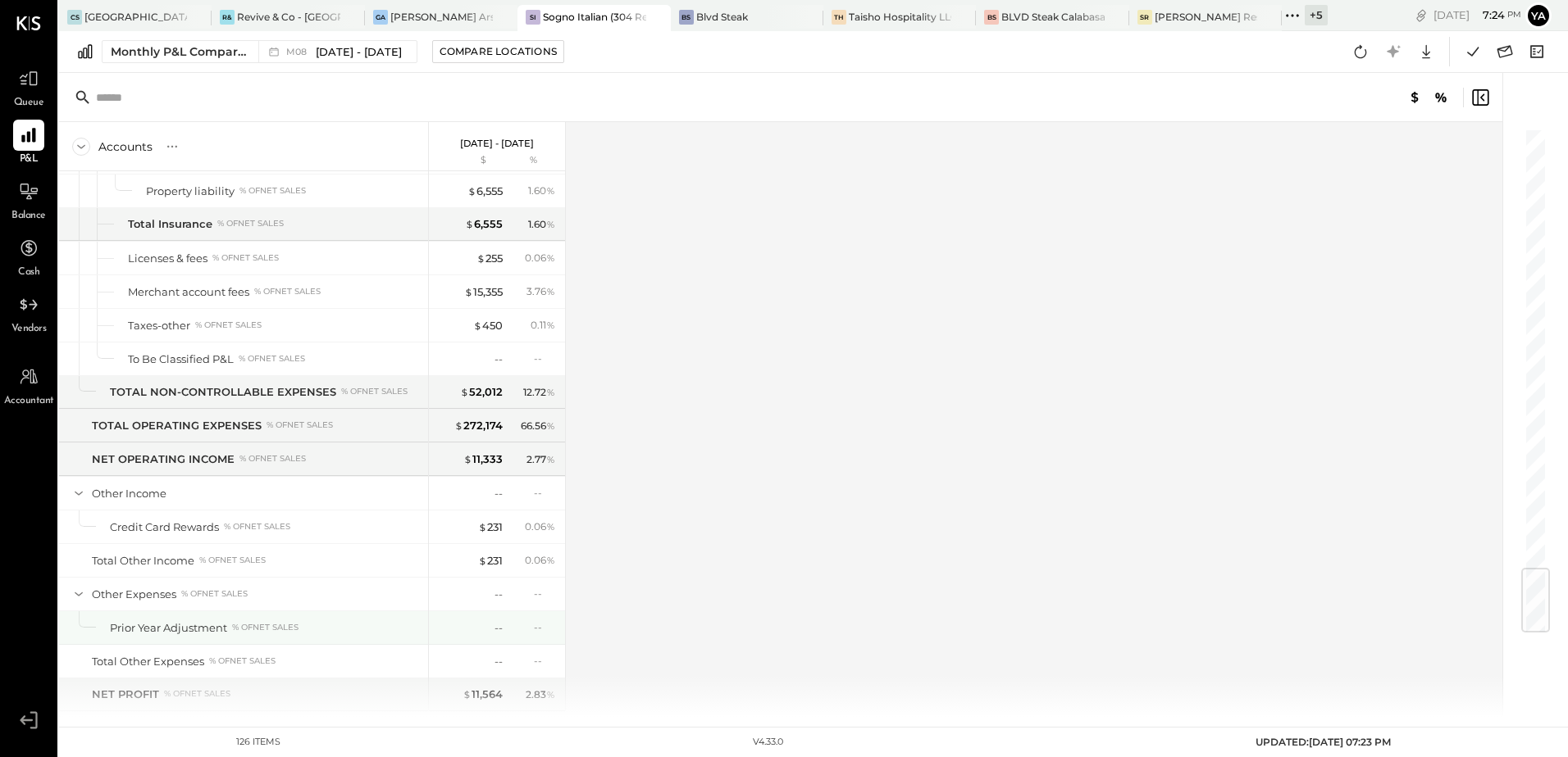
scroll to position [3723, 0]
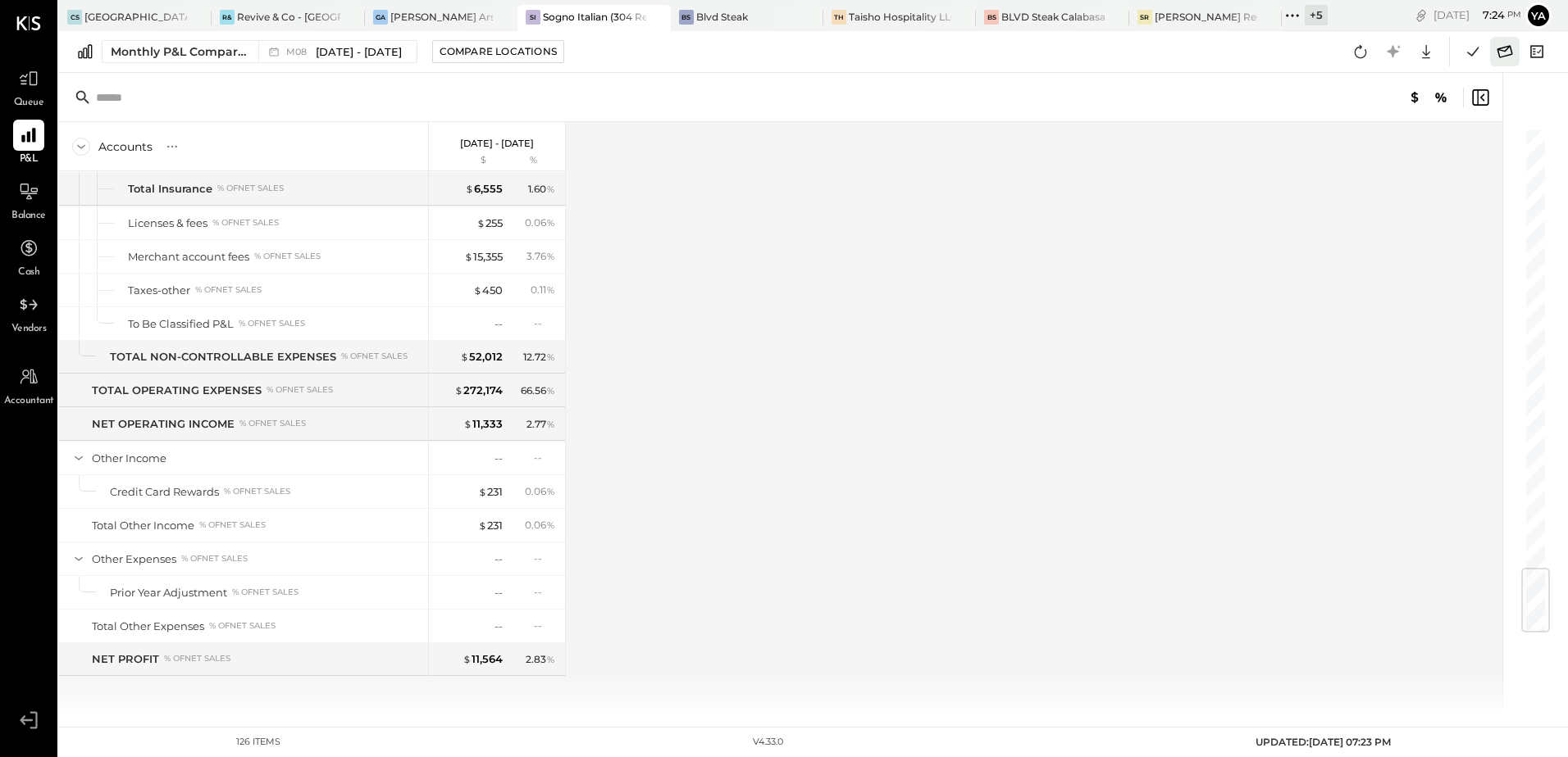
click at [1508, 46] on icon at bounding box center [1505, 51] width 16 height 12
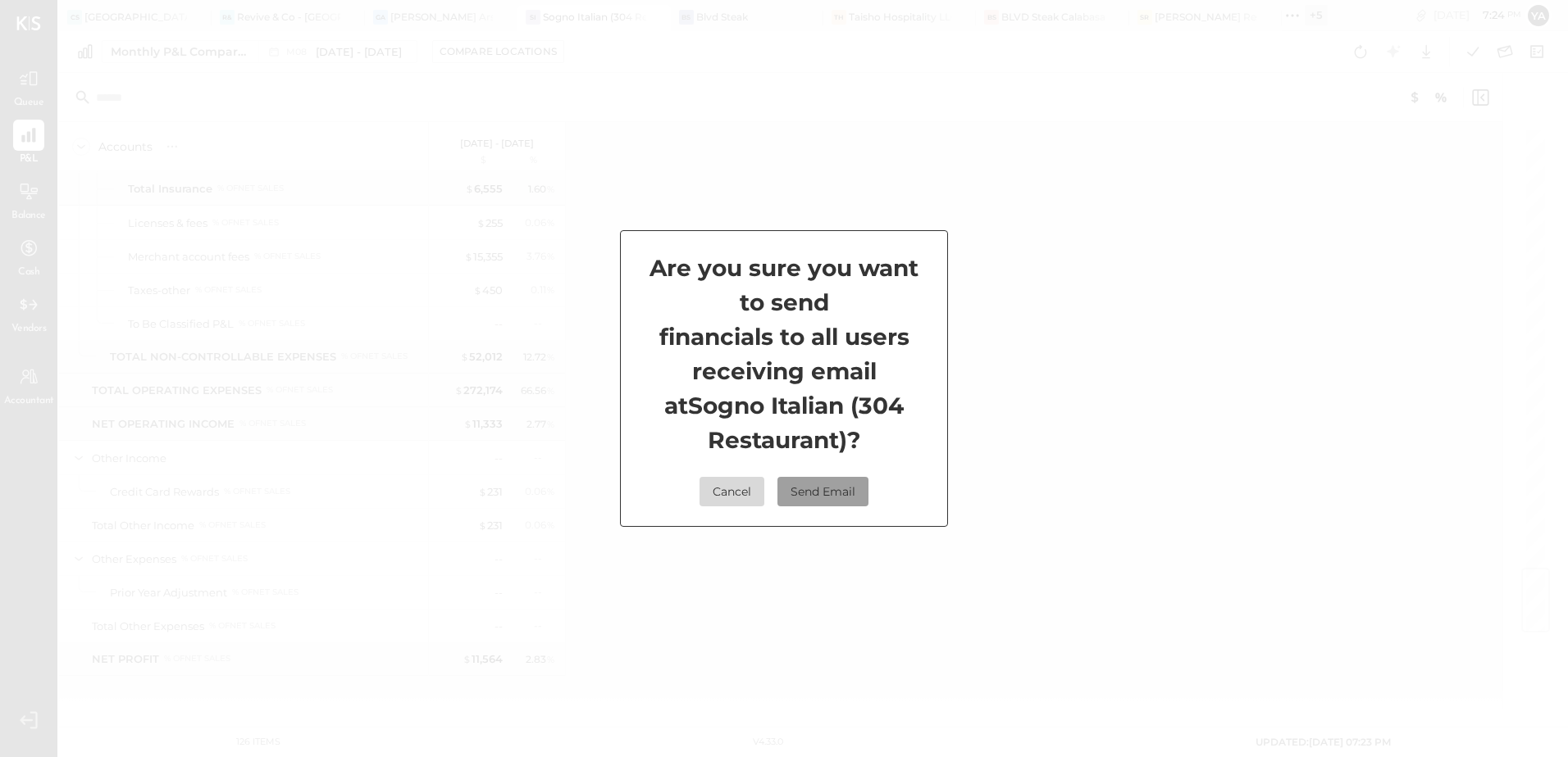
click at [826, 491] on button "Send Email" at bounding box center [823, 492] width 91 height 30
